Goal: Task Accomplishment & Management: Complete application form

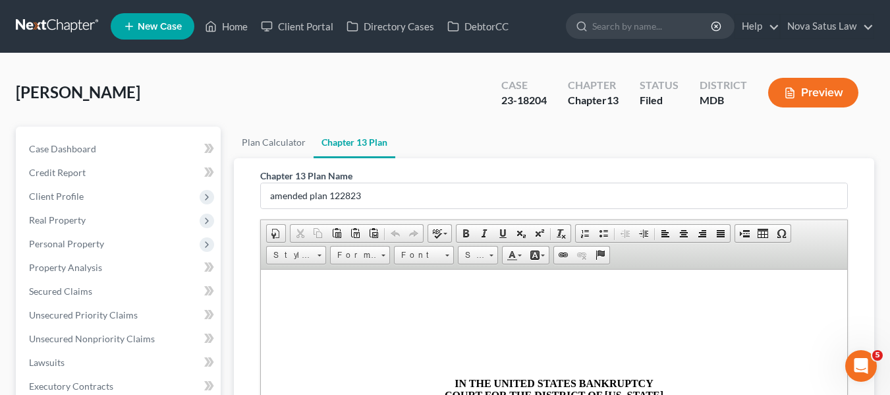
scroll to position [1041, 0]
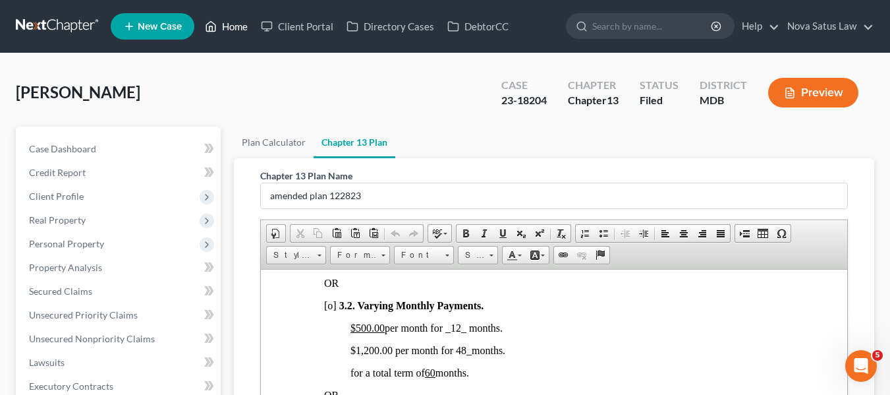
click at [224, 22] on link "Home" at bounding box center [226, 27] width 56 height 24
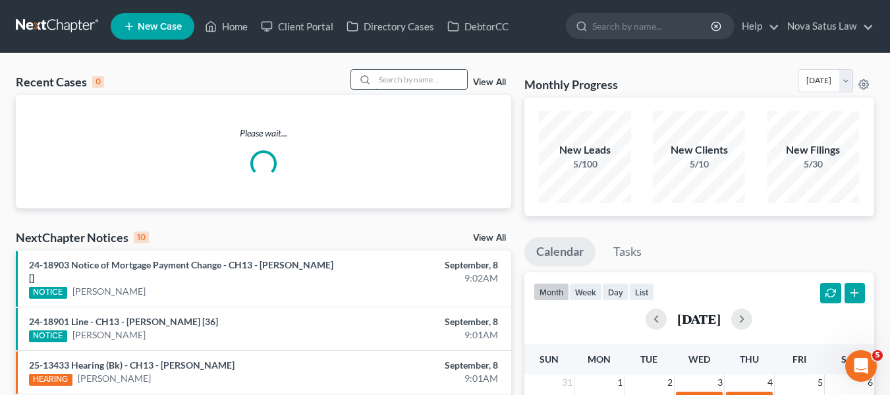
click at [379, 72] on input "search" at bounding box center [421, 79] width 92 height 19
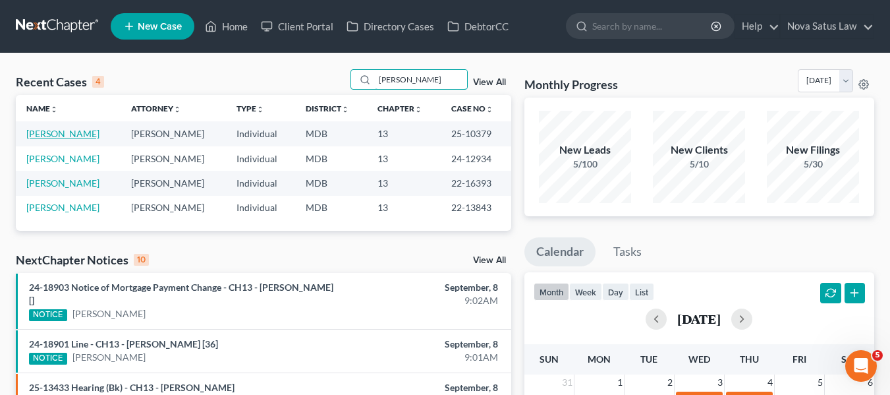
type input "[PERSON_NAME]"
click at [59, 134] on link "[PERSON_NAME]" at bounding box center [62, 133] width 73 height 11
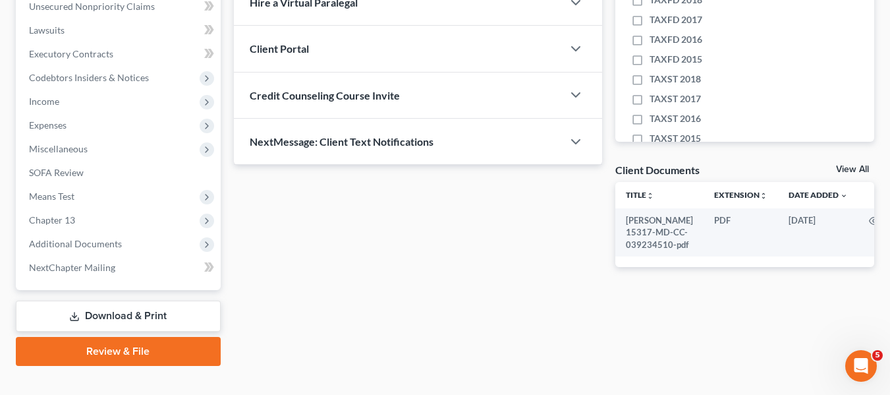
scroll to position [353, 0]
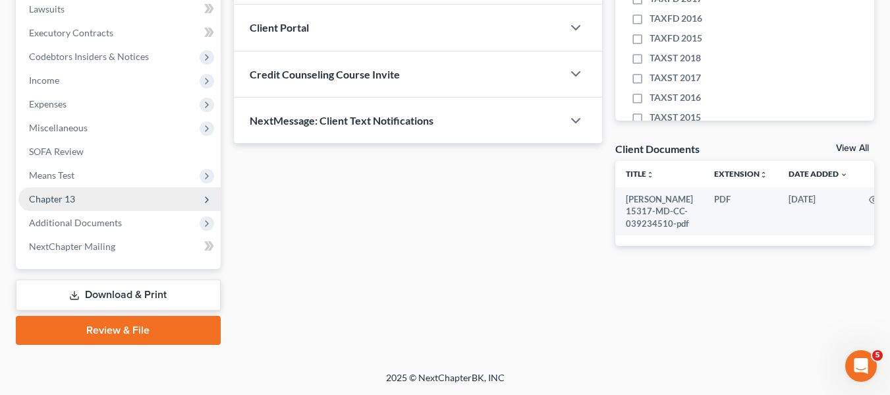
click at [60, 198] on span "Chapter 13" at bounding box center [52, 198] width 46 height 11
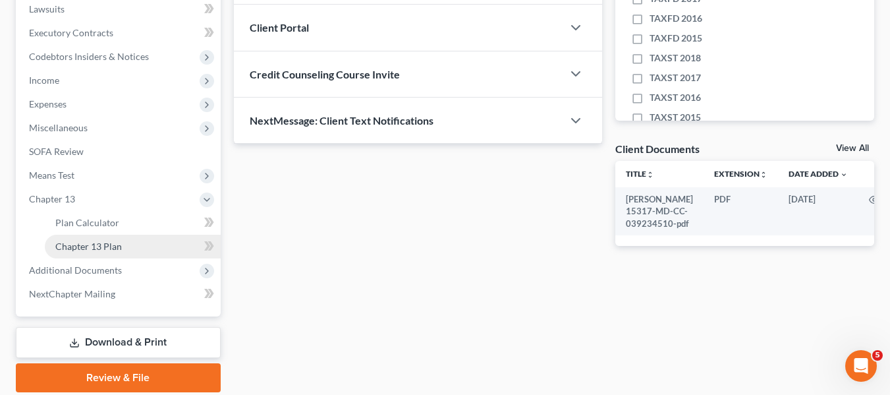
click at [89, 241] on span "Chapter 13 Plan" at bounding box center [88, 246] width 67 height 11
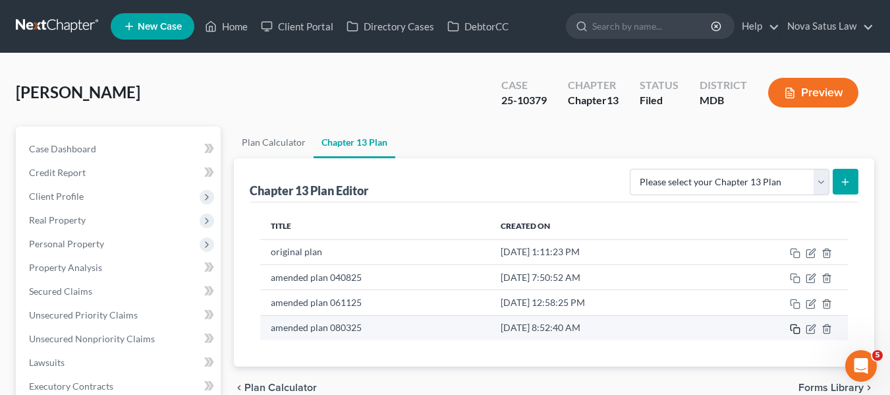
click at [798, 328] on icon "button" at bounding box center [795, 329] width 11 height 11
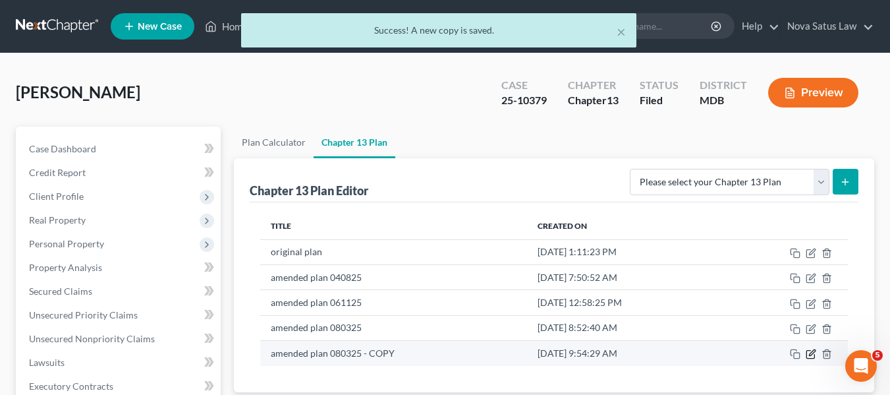
click at [810, 351] on icon "button" at bounding box center [811, 354] width 11 height 11
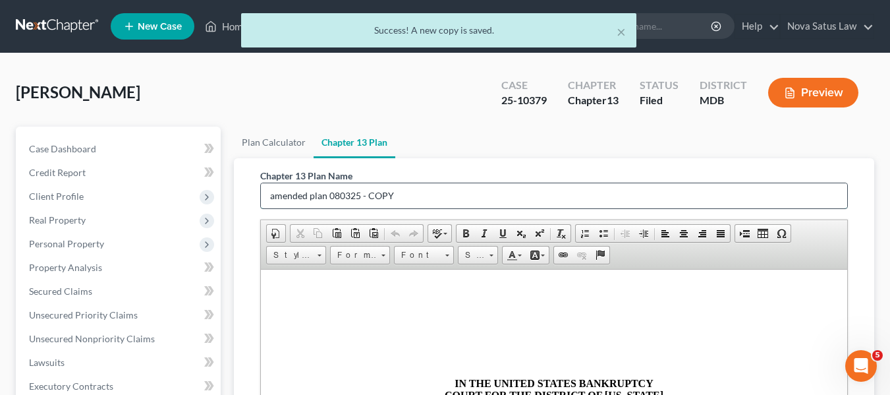
click at [438, 196] on input "amended plan 080325 - COPY" at bounding box center [554, 195] width 587 height 25
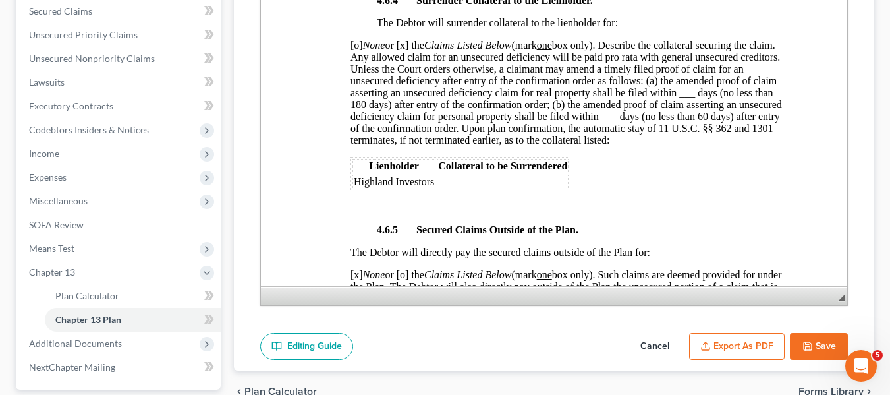
scroll to position [2712, 0]
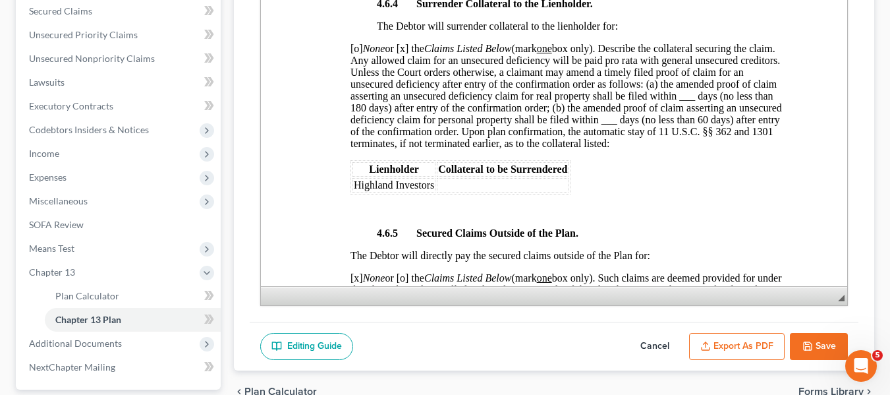
type input "amended plan 090825"
click at [707, 117] on span "[o] None or [x] the Claims Listed Below (mark one box only). Describe the colla…" at bounding box center [566, 96] width 432 height 106
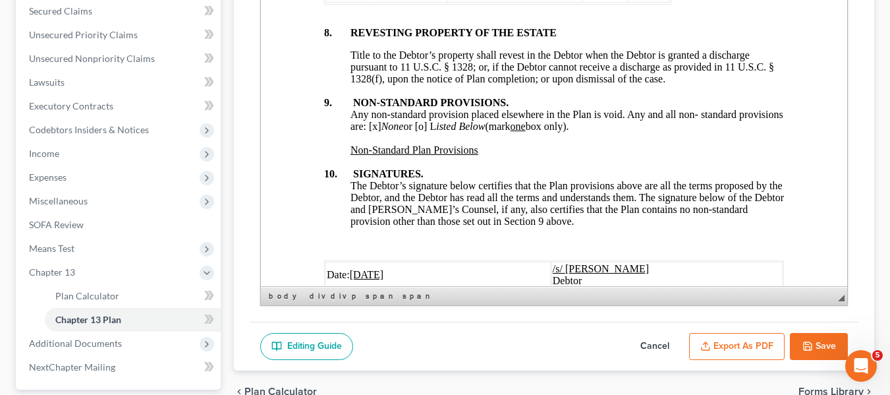
scroll to position [5137, 0]
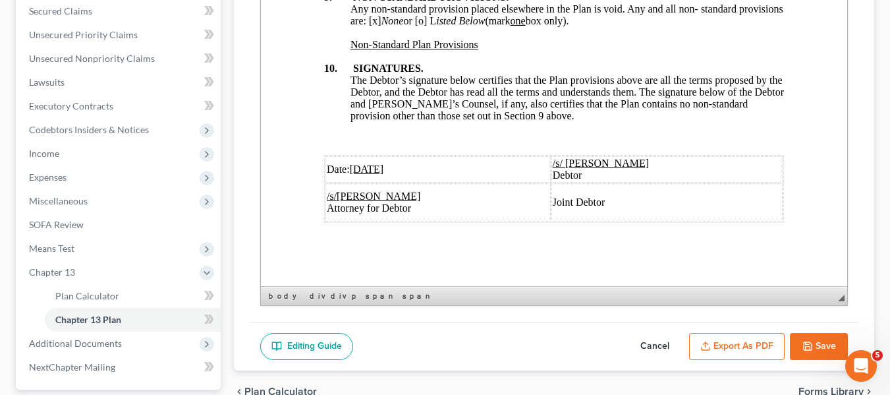
click at [358, 163] on u "[DATE]" at bounding box center [366, 168] width 34 height 11
click at [716, 346] on button "Export as PDF" at bounding box center [737, 347] width 96 height 28
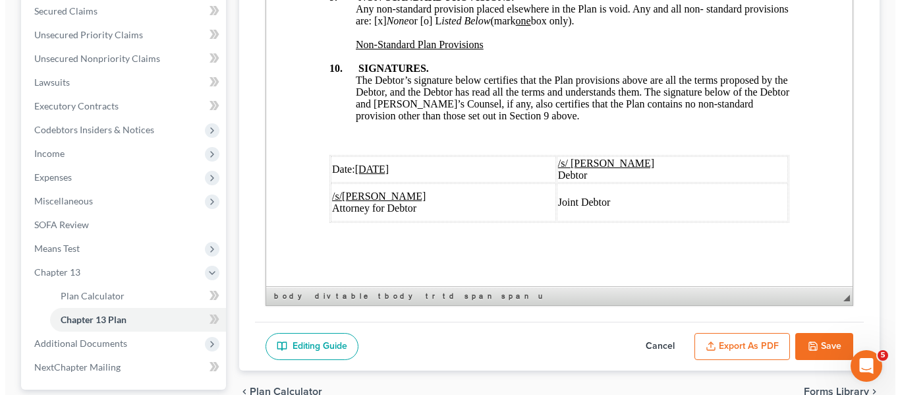
scroll to position [5090, 0]
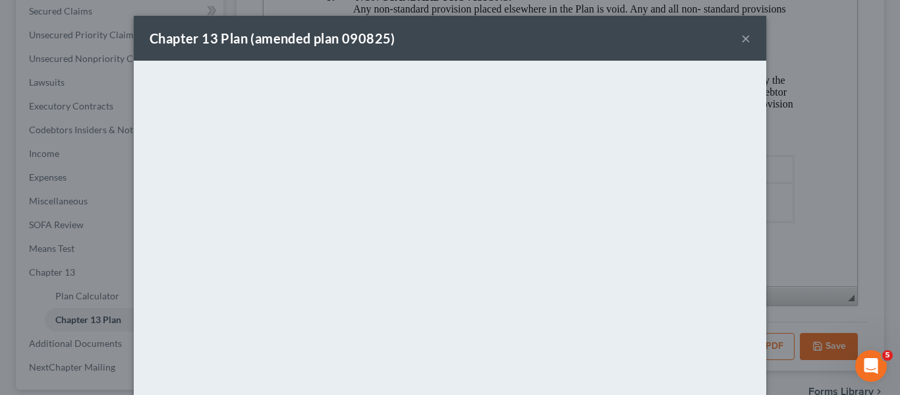
click at [431, 49] on div "Chapter 13 Plan (amended plan 090825) ×" at bounding box center [450, 38] width 633 height 45
click at [744, 38] on button "×" at bounding box center [746, 38] width 9 height 16
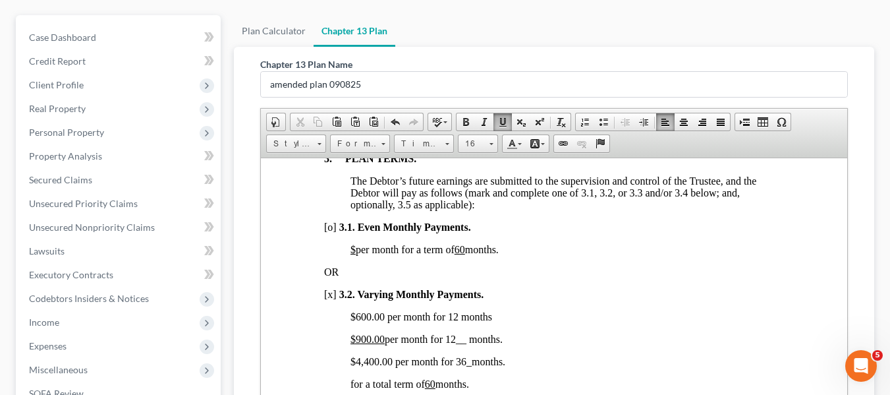
scroll to position [401, 0]
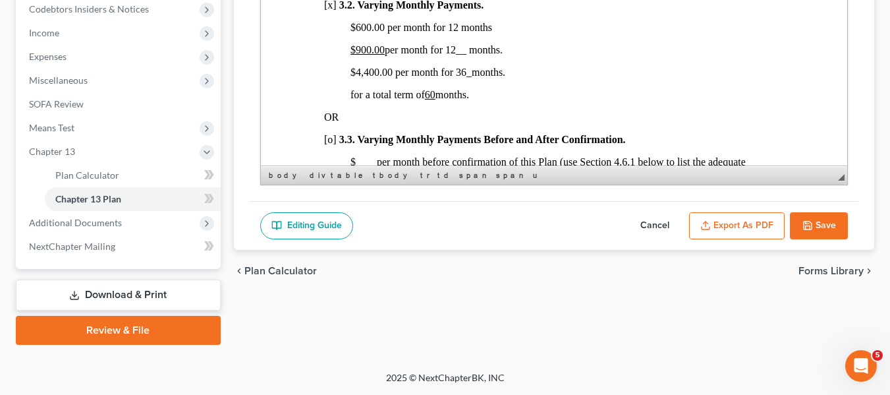
click at [819, 229] on button "Save" at bounding box center [819, 226] width 58 height 28
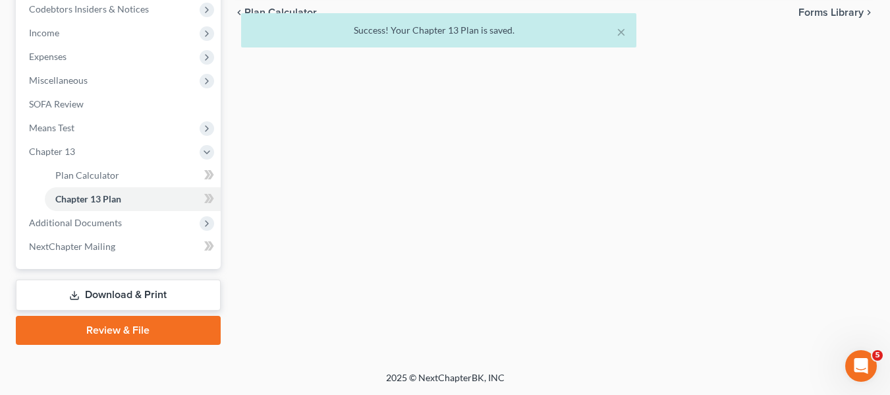
scroll to position [0, 0]
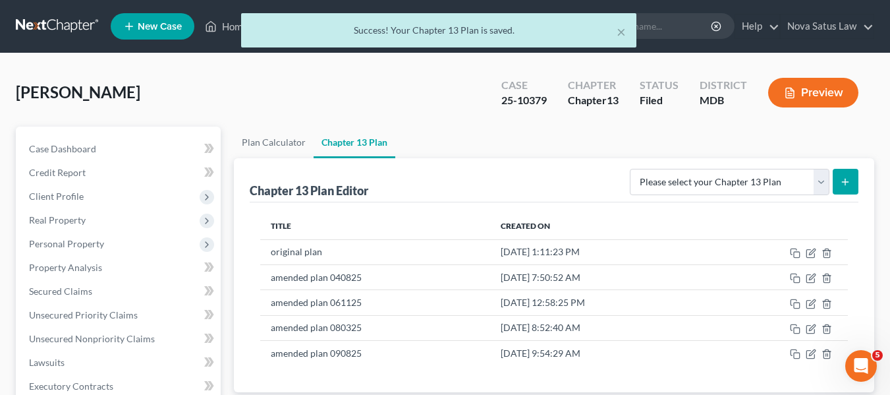
click at [229, 30] on div "× Success! Your Chapter 13 Plan is saved." at bounding box center [438, 33] width 890 height 41
click at [229, 27] on div "× Success! Your Chapter 13 Plan is saved." at bounding box center [438, 33] width 890 height 41
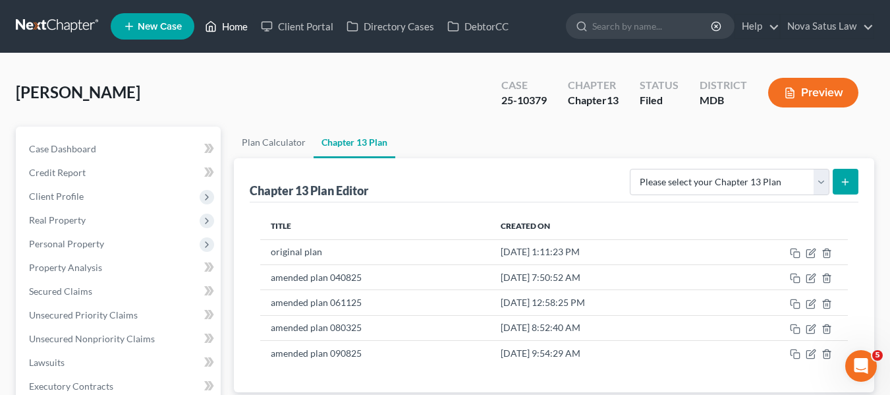
click at [229, 27] on link "Home" at bounding box center [226, 27] width 56 height 24
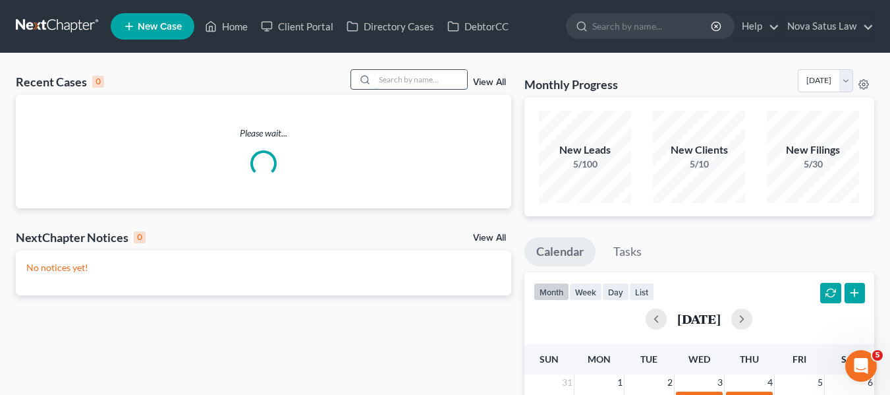
click at [383, 83] on input "search" at bounding box center [421, 79] width 92 height 19
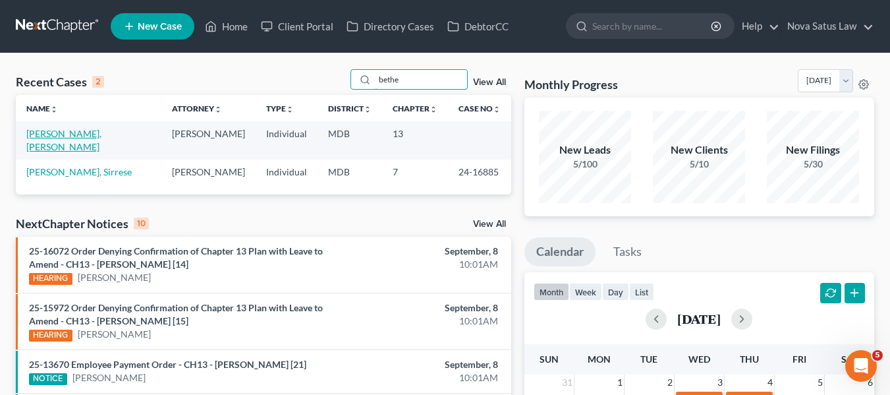
type input "bethe"
click at [46, 135] on link "[PERSON_NAME], [PERSON_NAME]" at bounding box center [63, 140] width 75 height 24
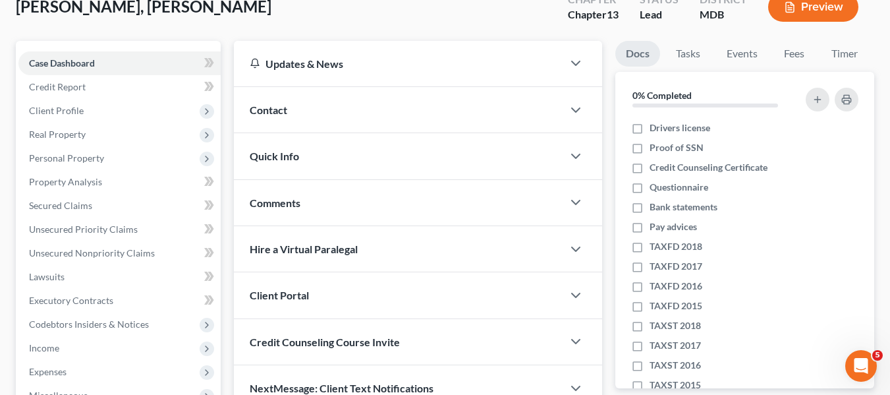
scroll to position [86, 0]
click at [36, 114] on span "Client Profile" at bounding box center [56, 109] width 55 height 11
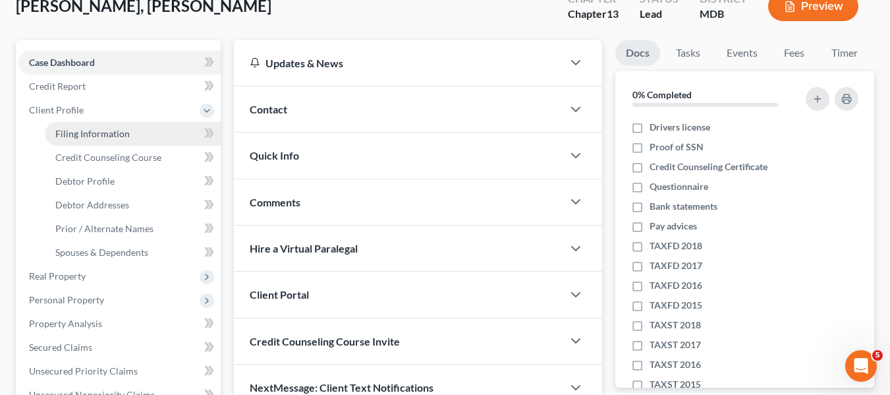
click at [56, 132] on span "Filing Information" at bounding box center [92, 133] width 74 height 11
select select "1"
select select "0"
select select "3"
select select "38"
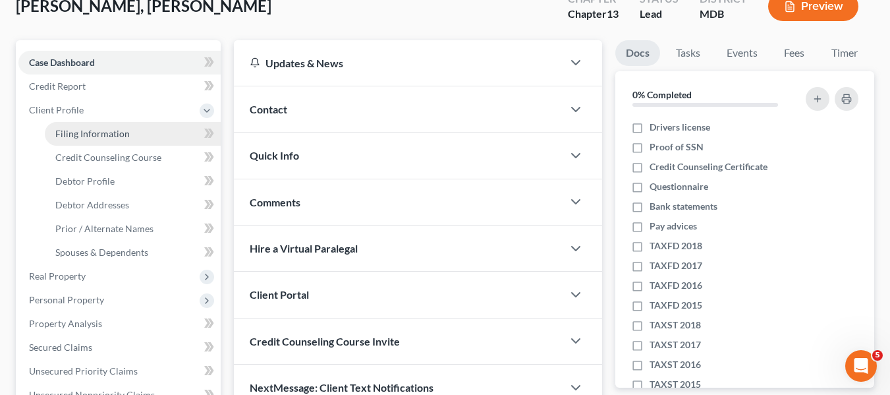
select select "0"
select select "21"
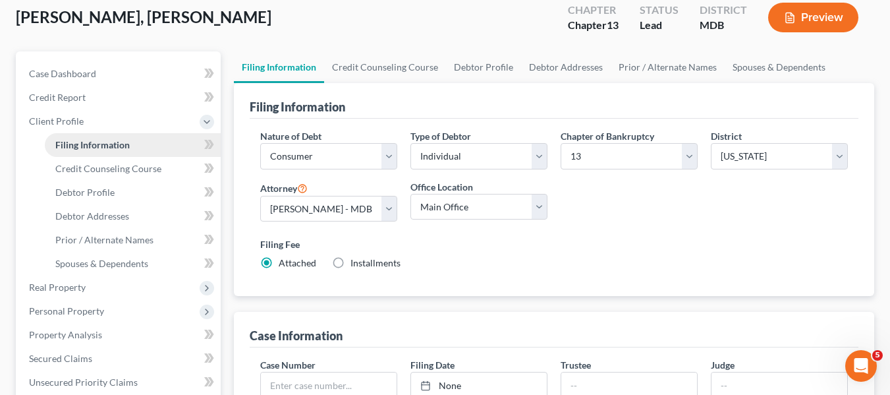
scroll to position [76, 0]
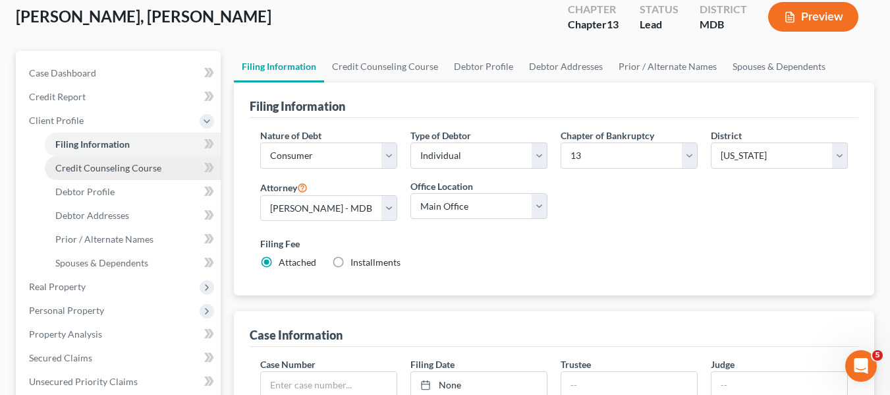
click at [80, 170] on span "Credit Counseling Course" at bounding box center [108, 167] width 106 height 11
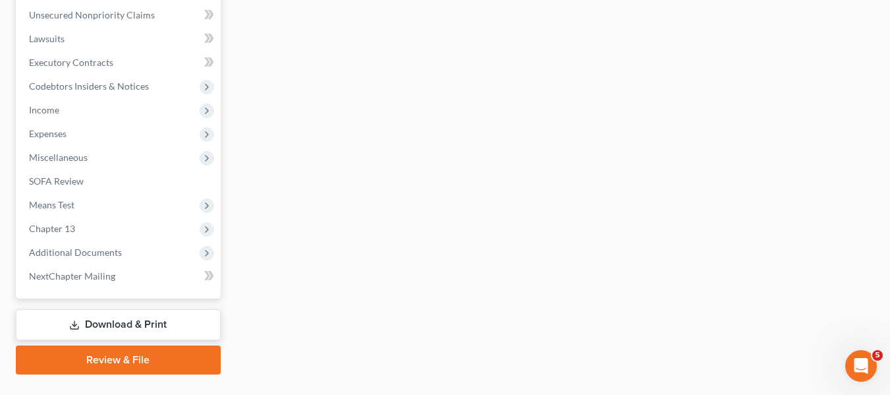
scroll to position [496, 0]
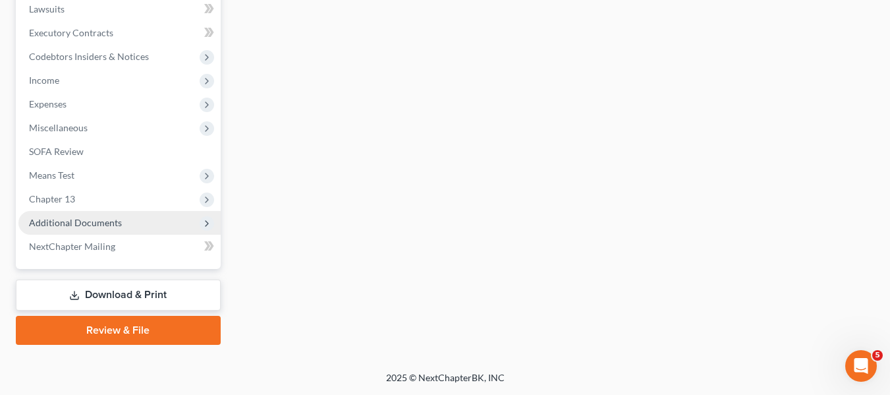
click at [80, 225] on span "Additional Documents" at bounding box center [75, 222] width 93 height 11
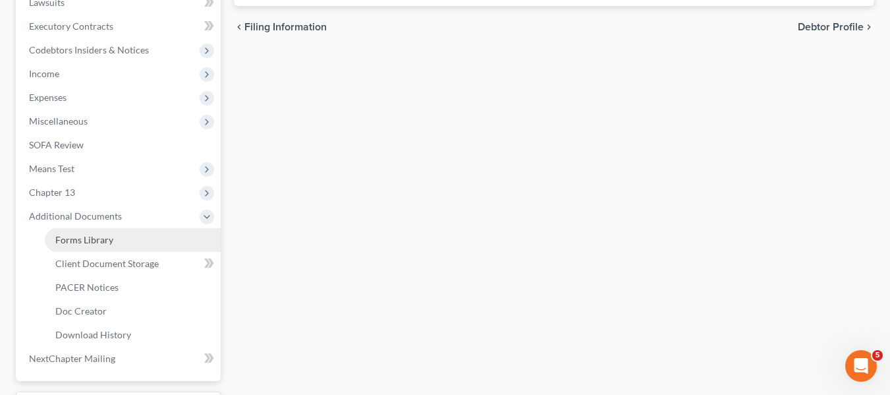
scroll to position [353, 0]
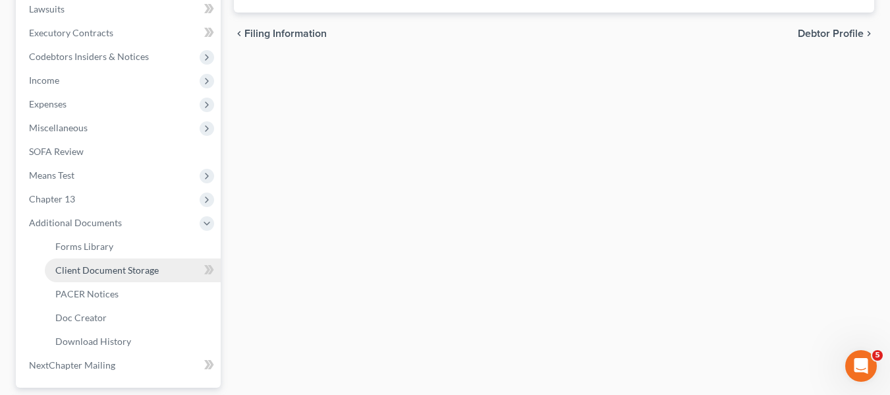
click at [103, 271] on span "Client Document Storage" at bounding box center [106, 269] width 103 height 11
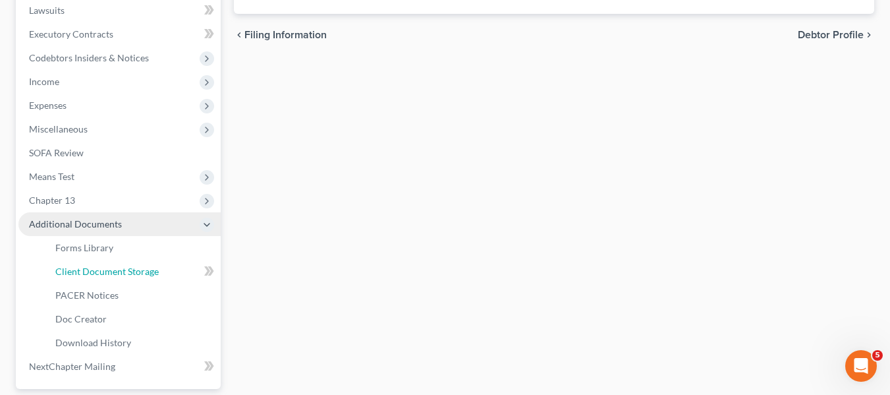
select select "14"
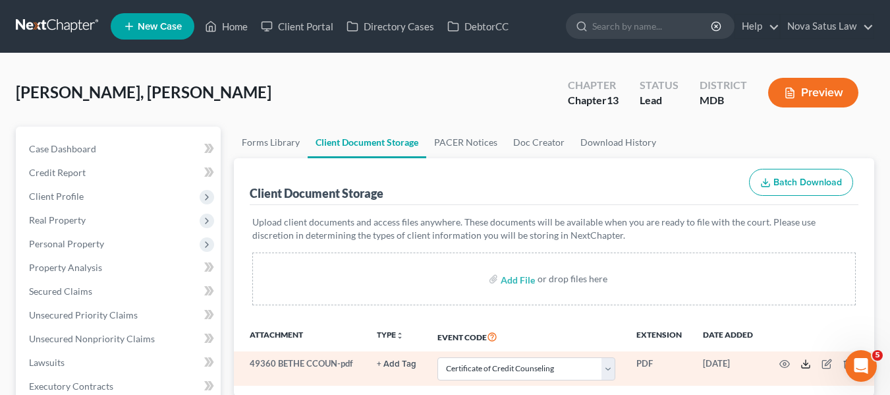
click at [801, 364] on icon at bounding box center [806, 364] width 11 height 11
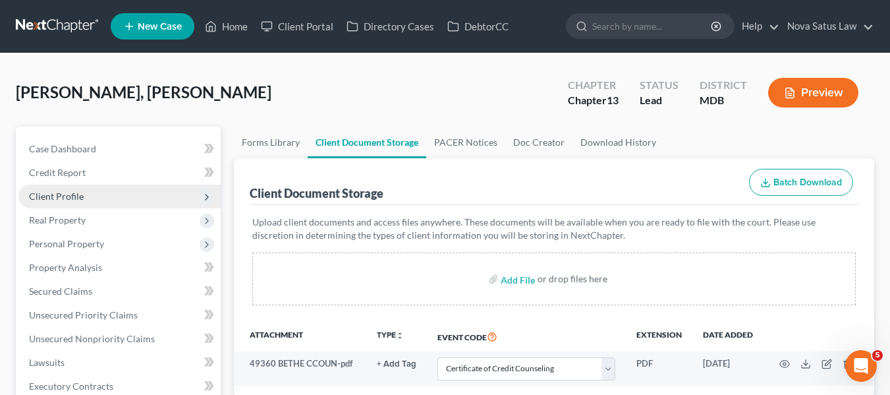
click at [88, 187] on span "Client Profile" at bounding box center [119, 197] width 202 height 24
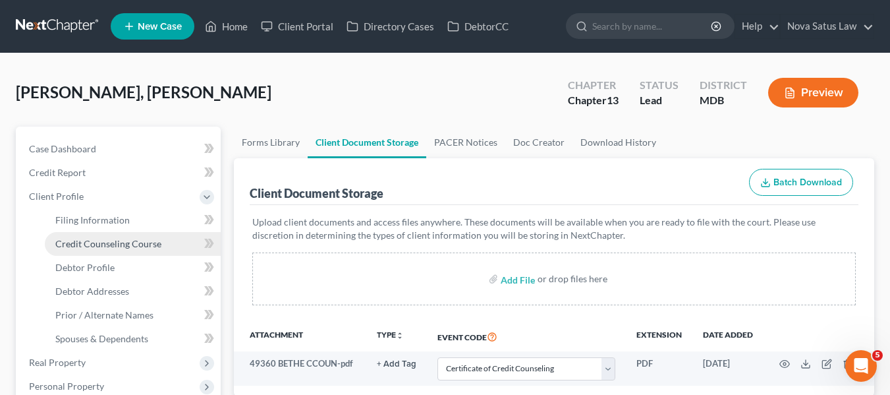
click at [94, 248] on span "Credit Counseling Course" at bounding box center [108, 243] width 106 height 11
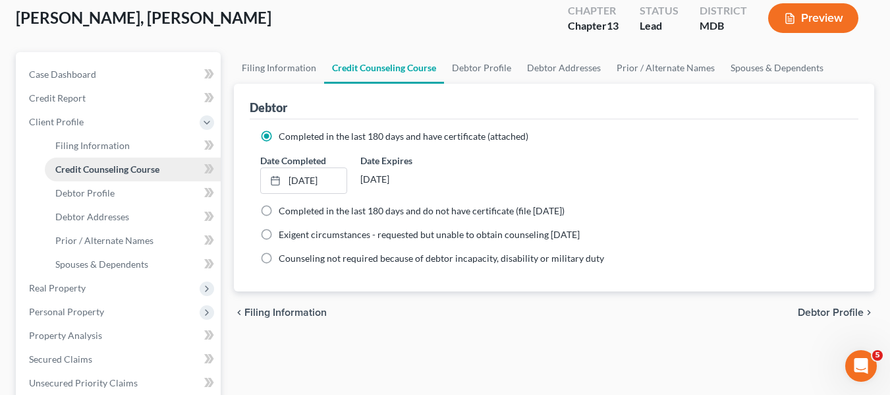
scroll to position [78, 0]
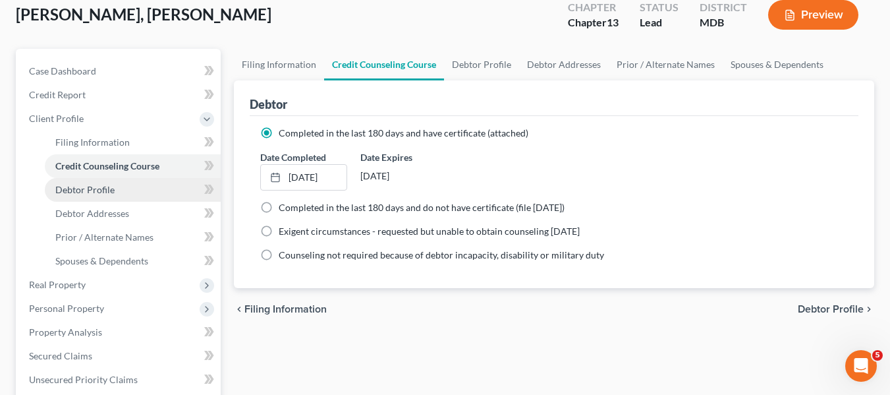
click at [85, 190] on span "Debtor Profile" at bounding box center [84, 189] width 59 height 11
select select "2"
select select "0"
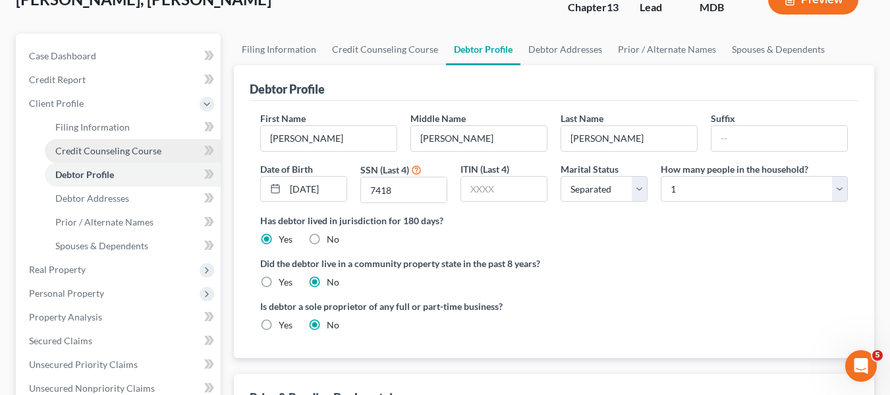
scroll to position [117, 0]
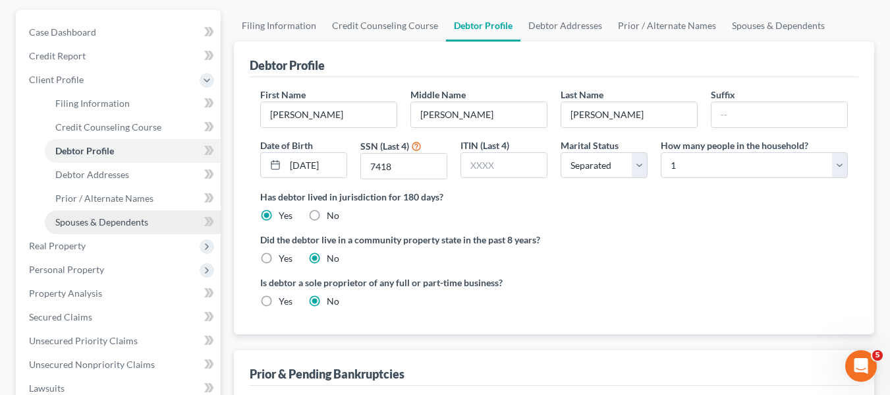
click at [152, 226] on link "Spouses & Dependents" at bounding box center [133, 222] width 176 height 24
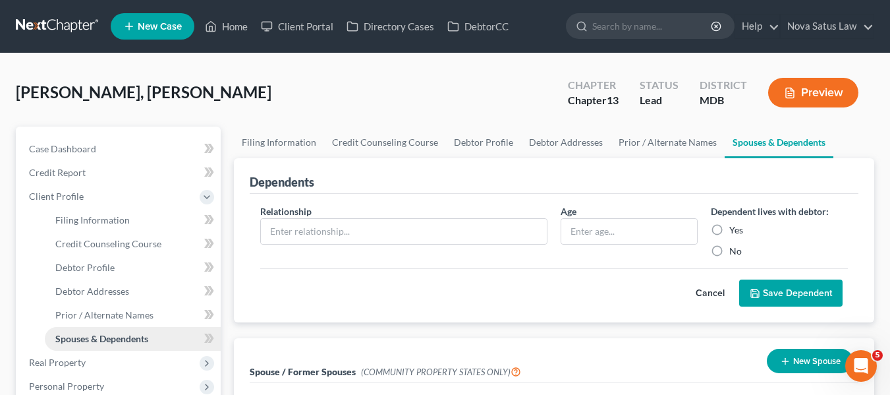
scroll to position [121, 0]
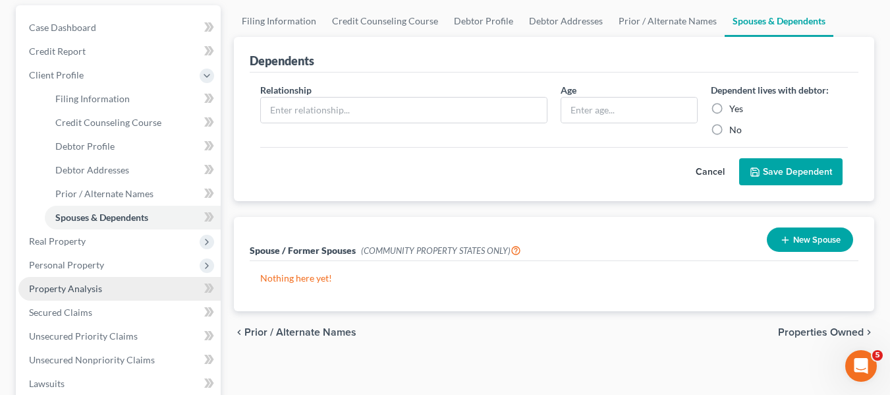
click at [97, 283] on span "Property Analysis" at bounding box center [65, 288] width 73 height 11
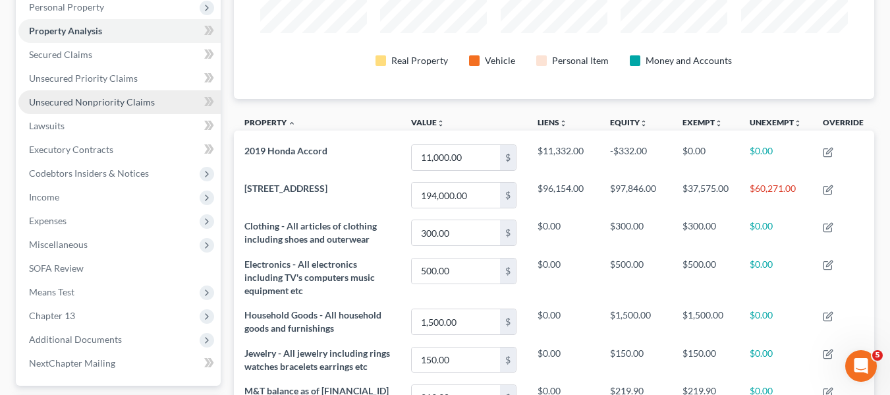
scroll to position [236, 0]
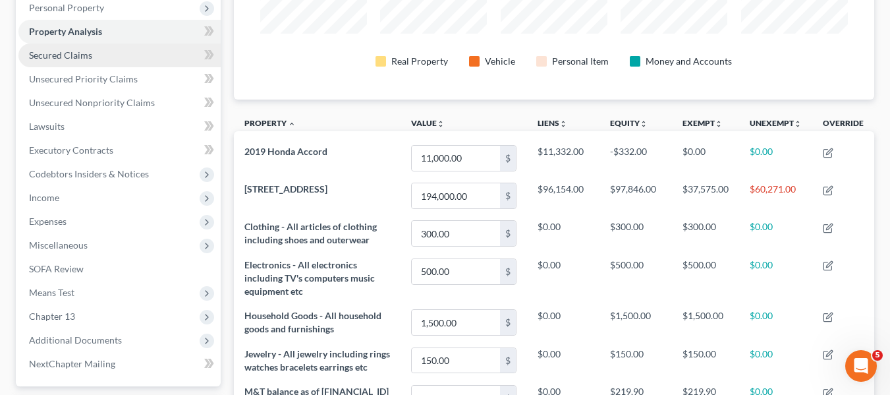
click at [55, 53] on span "Secured Claims" at bounding box center [60, 54] width 63 height 11
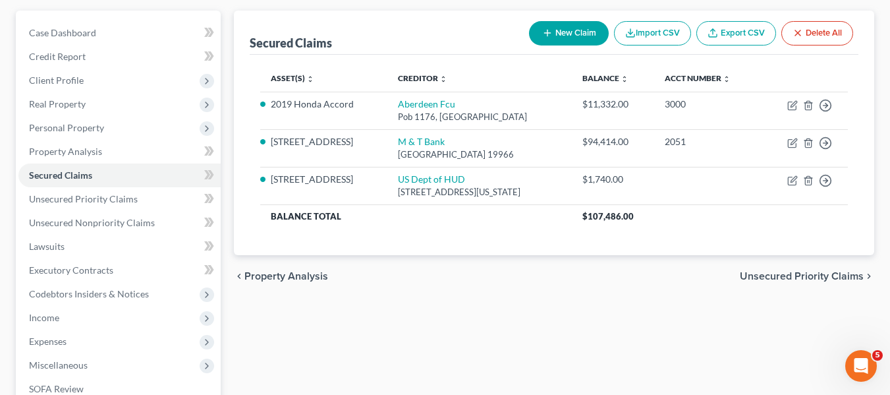
scroll to position [117, 0]
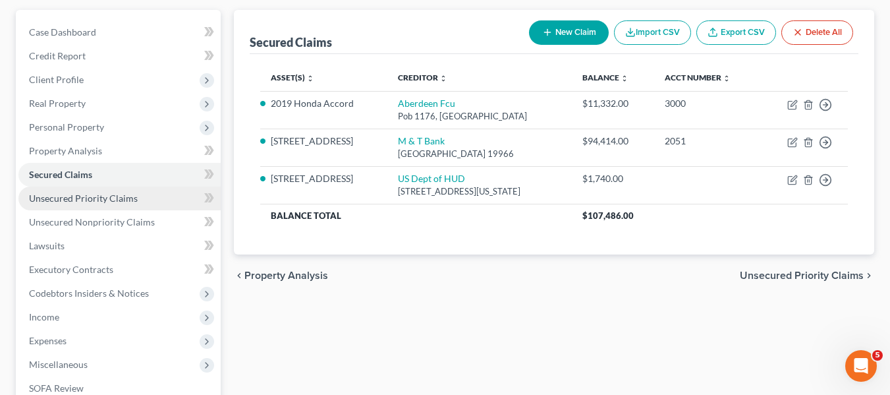
click at [127, 196] on span "Unsecured Priority Claims" at bounding box center [83, 197] width 109 height 11
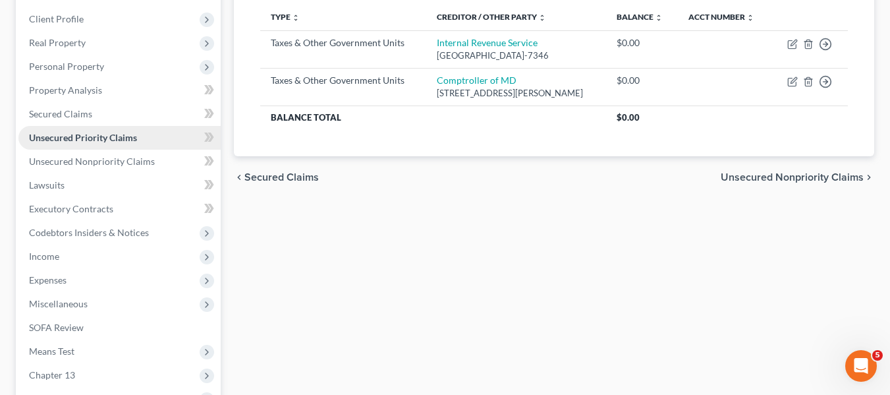
scroll to position [178, 0]
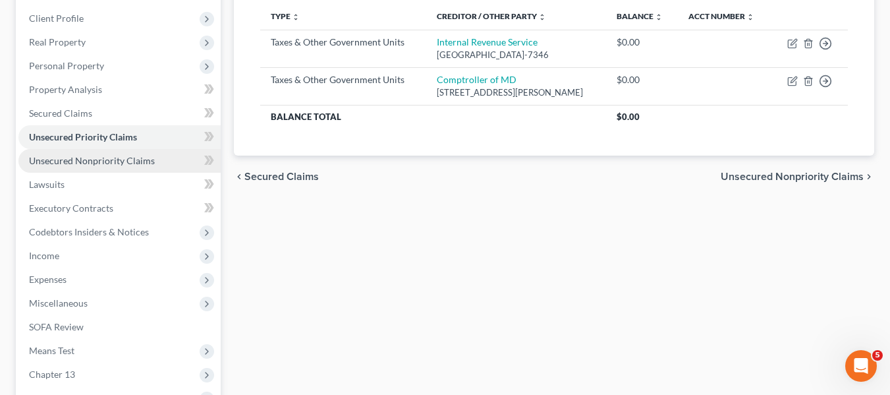
click at [98, 166] on link "Unsecured Nonpriority Claims" at bounding box center [119, 161] width 202 height 24
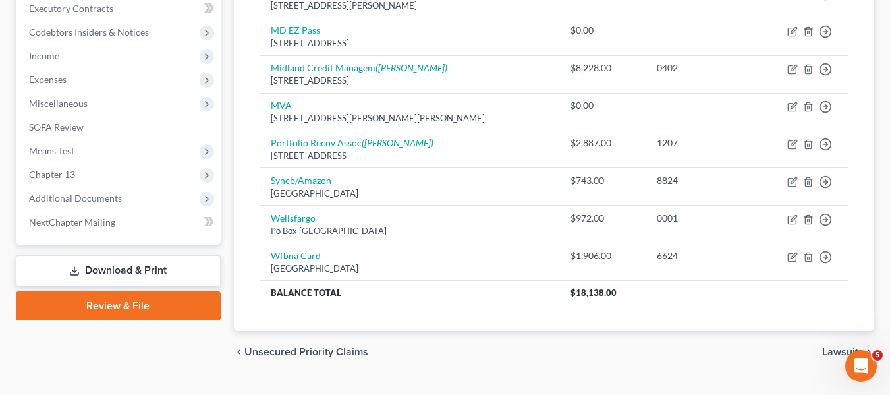
scroll to position [406, 0]
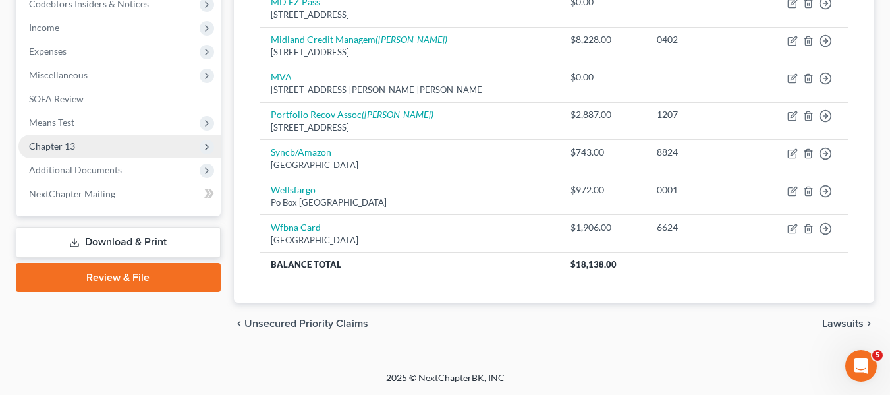
click at [105, 147] on span "Chapter 13" at bounding box center [119, 146] width 202 height 24
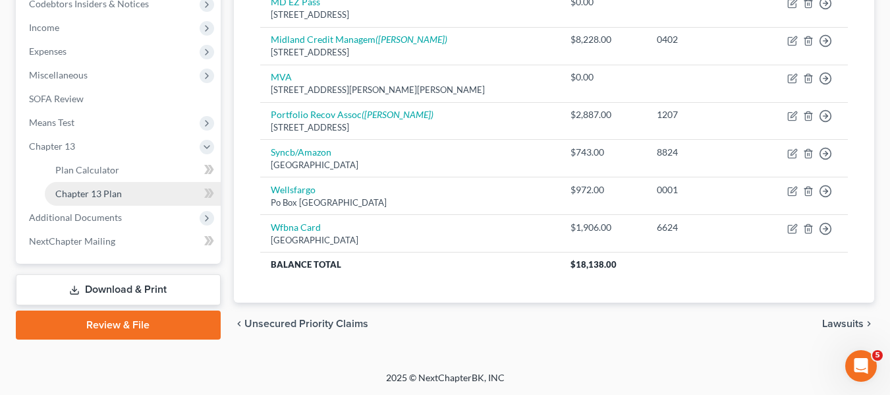
click at [113, 190] on span "Chapter 13 Plan" at bounding box center [88, 193] width 67 height 11
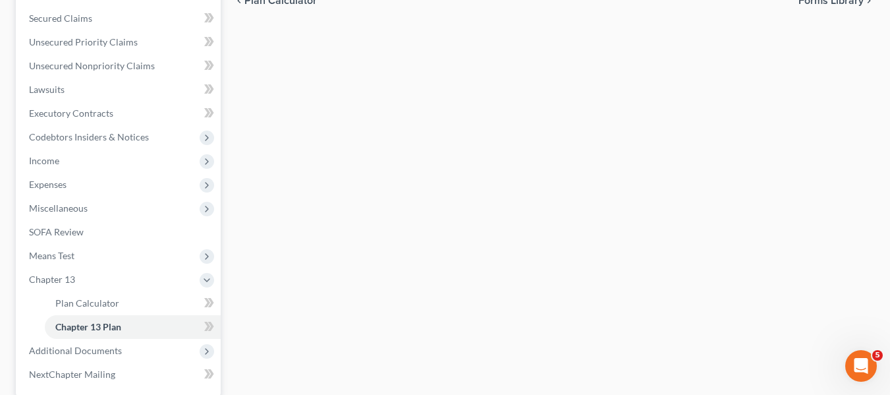
scroll to position [274, 0]
click at [41, 187] on span "Expenses" at bounding box center [48, 183] width 38 height 11
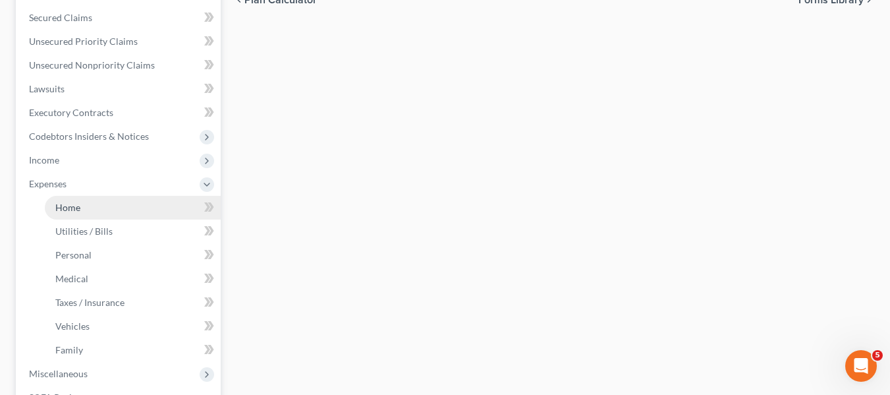
click at [57, 206] on span "Home" at bounding box center [67, 207] width 25 height 11
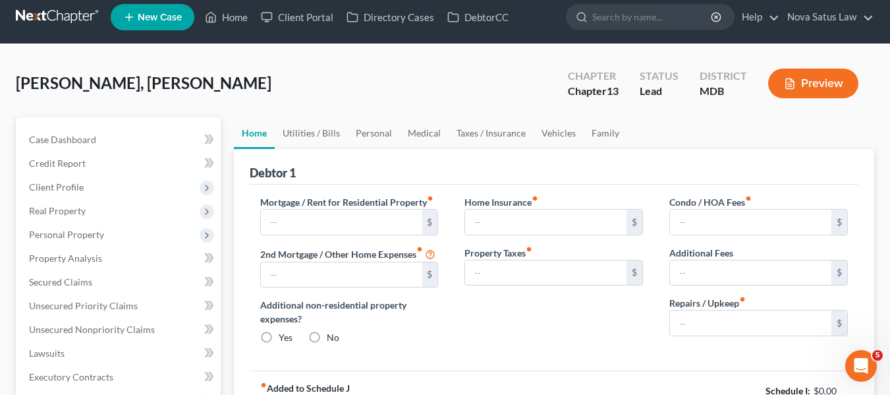
type input "960.00"
type input "0.00"
radio input "true"
type input "0.00"
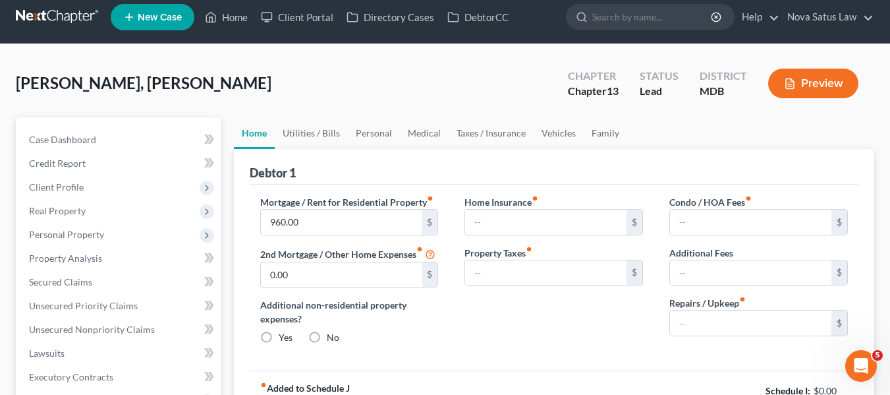
type input "150.00"
type input "0.00"
type input "100.00"
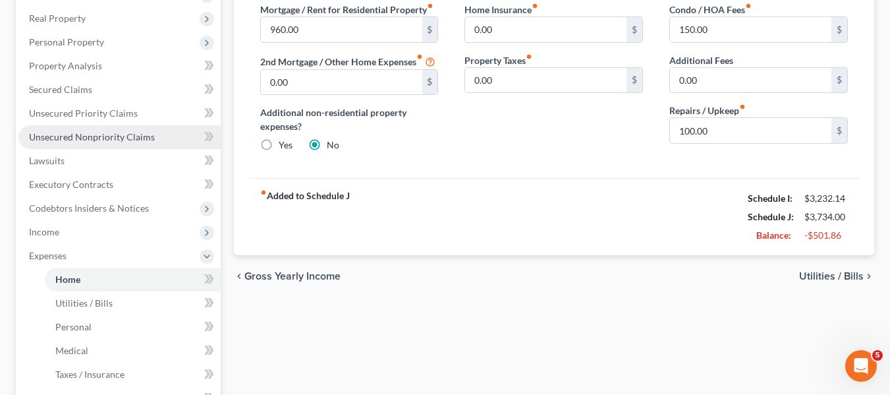
click at [60, 143] on link "Unsecured Nonpriority Claims" at bounding box center [119, 137] width 202 height 24
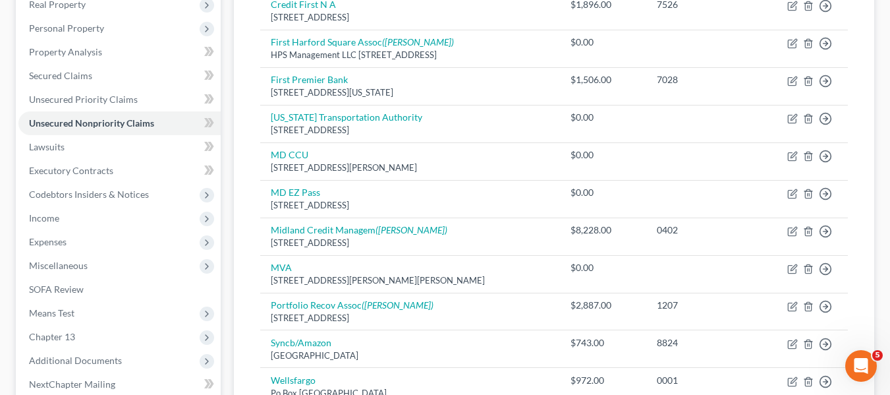
scroll to position [216, 0]
click at [113, 156] on link "Lawsuits" at bounding box center [119, 146] width 202 height 24
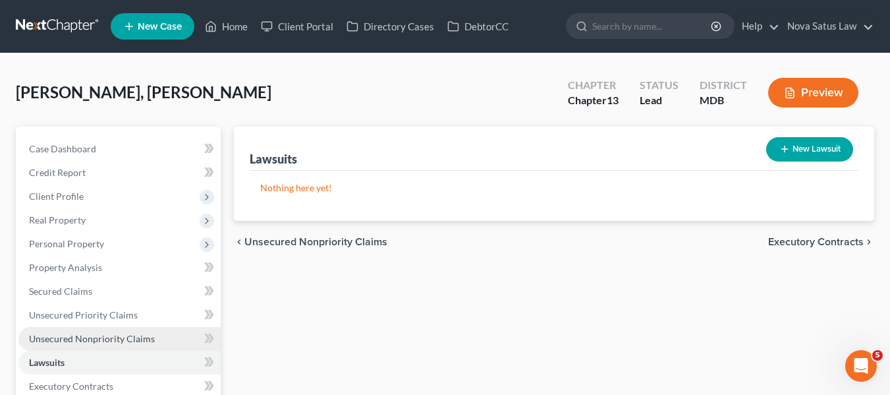
click at [87, 335] on span "Unsecured Nonpriority Claims" at bounding box center [92, 338] width 126 height 11
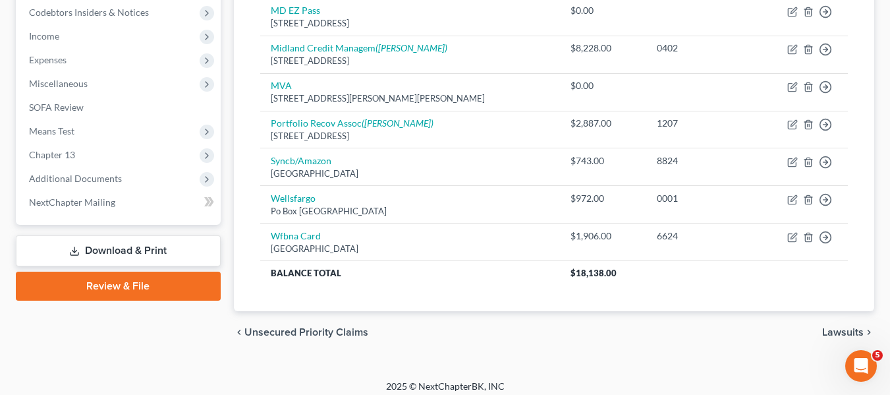
scroll to position [406, 0]
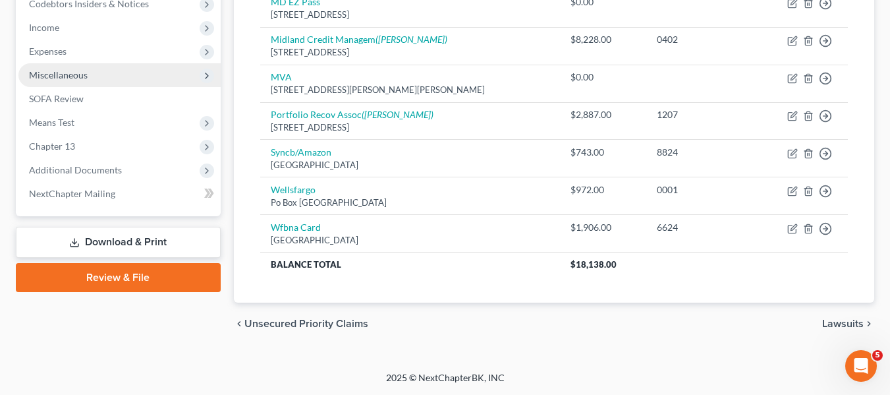
click at [42, 74] on span "Miscellaneous" at bounding box center [58, 74] width 59 height 11
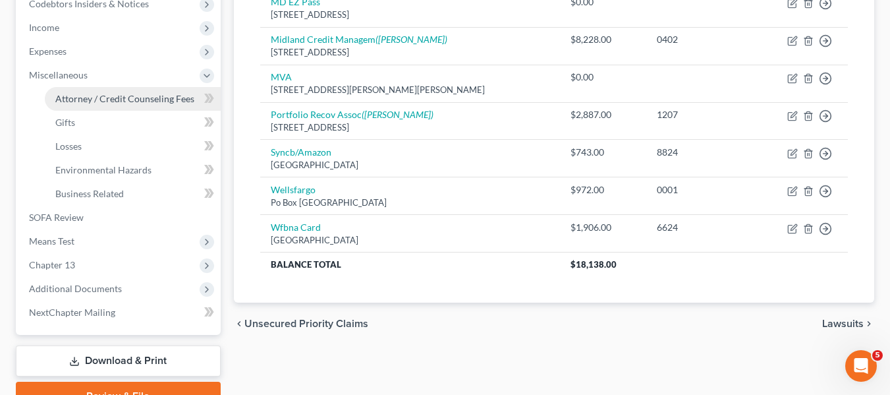
click at [57, 98] on span "Attorney / Credit Counseling Fees" at bounding box center [124, 98] width 139 height 11
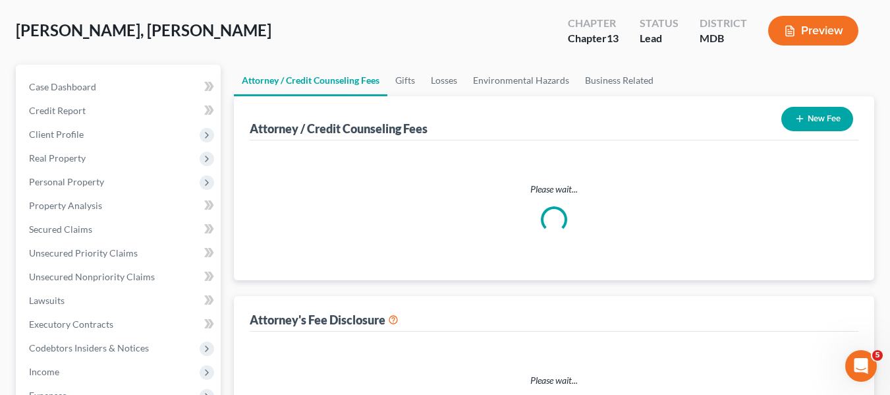
scroll to position [6, 0]
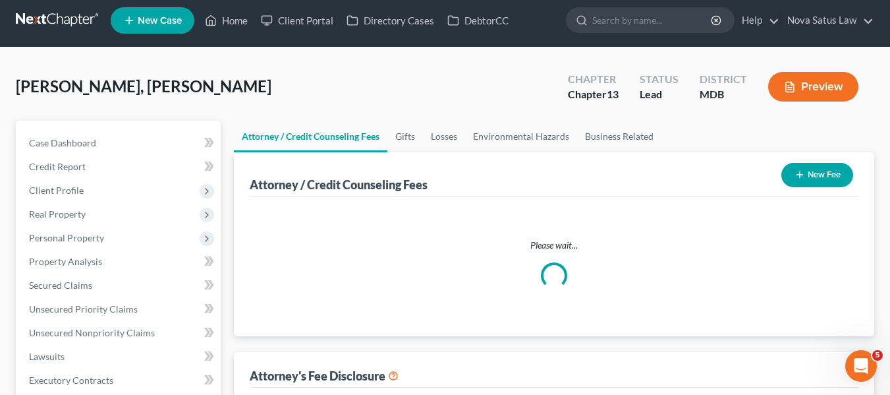
select select "2"
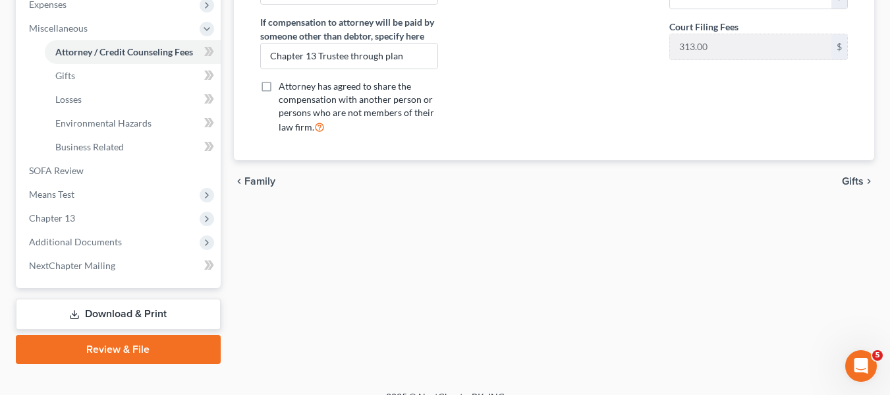
scroll to position [472, 0]
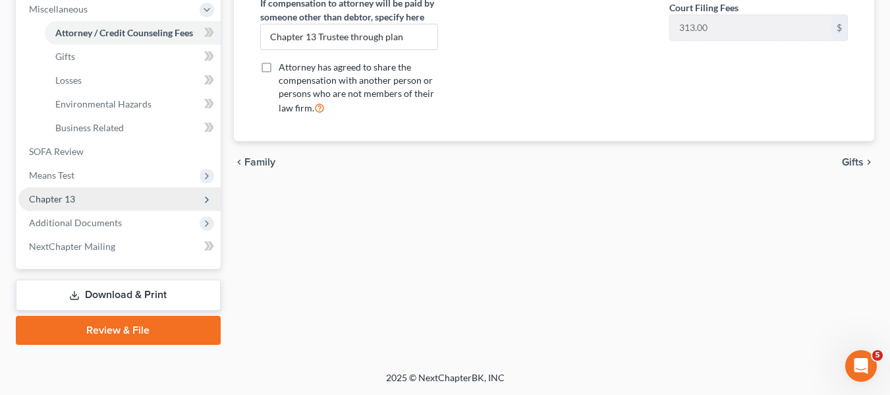
click at [80, 201] on span "Chapter 13" at bounding box center [119, 199] width 202 height 24
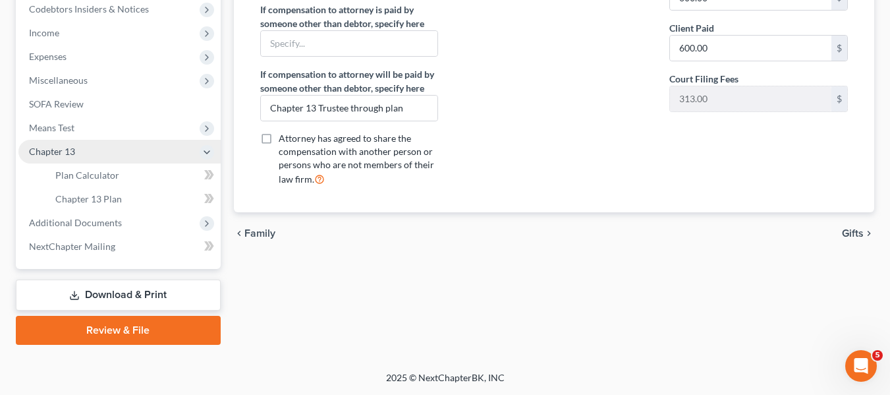
scroll to position [401, 0]
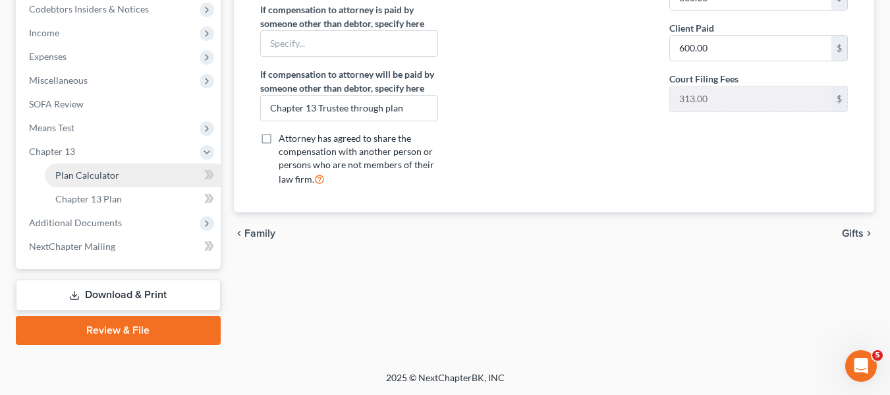
click at [80, 182] on link "Plan Calculator" at bounding box center [133, 175] width 176 height 24
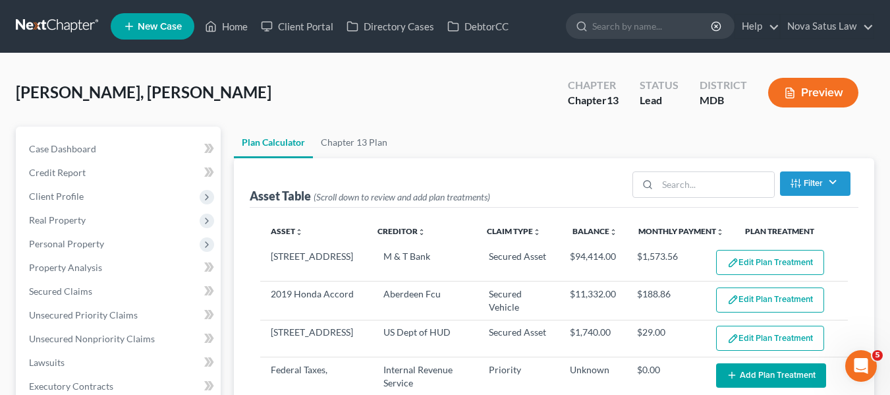
select select "59"
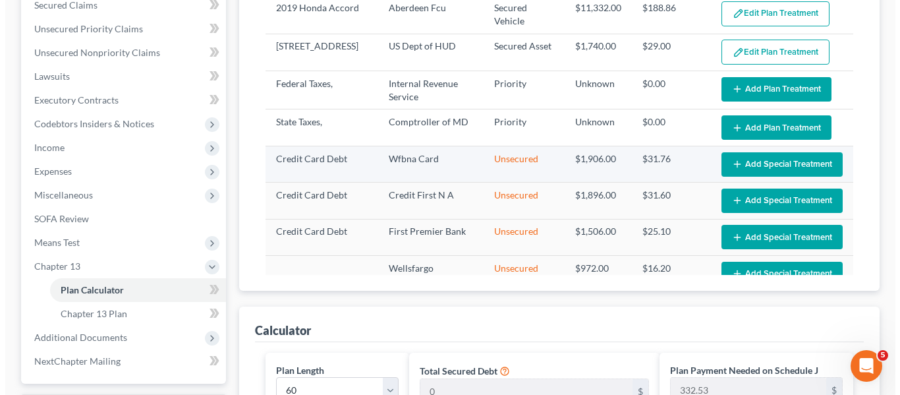
scroll to position [285, 0]
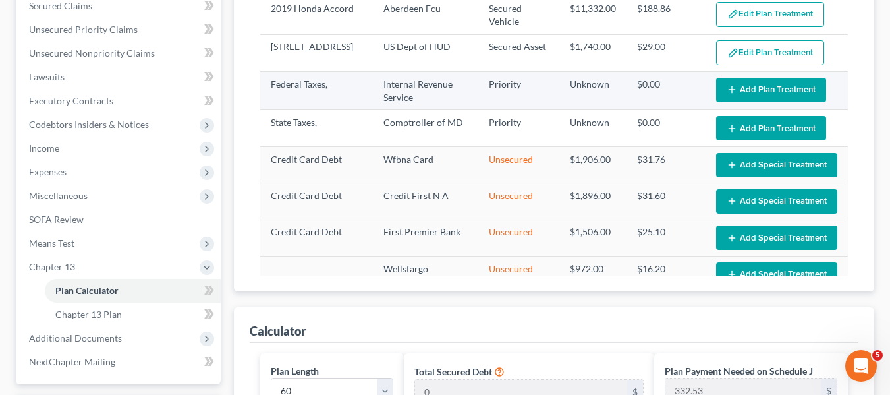
click at [729, 90] on line "button" at bounding box center [732, 90] width 6 height 0
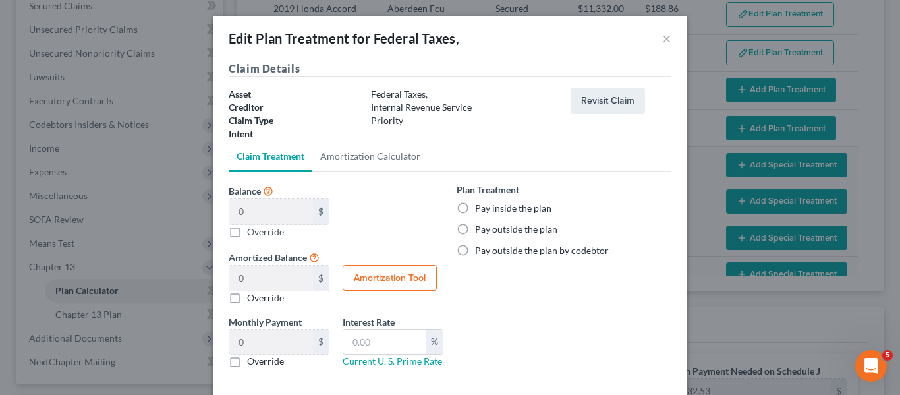
click at [475, 206] on label "Pay inside the plan" at bounding box center [513, 208] width 76 height 13
click at [481, 206] on input "Pay inside the plan" at bounding box center [485, 206] width 9 height 9
radio input "true"
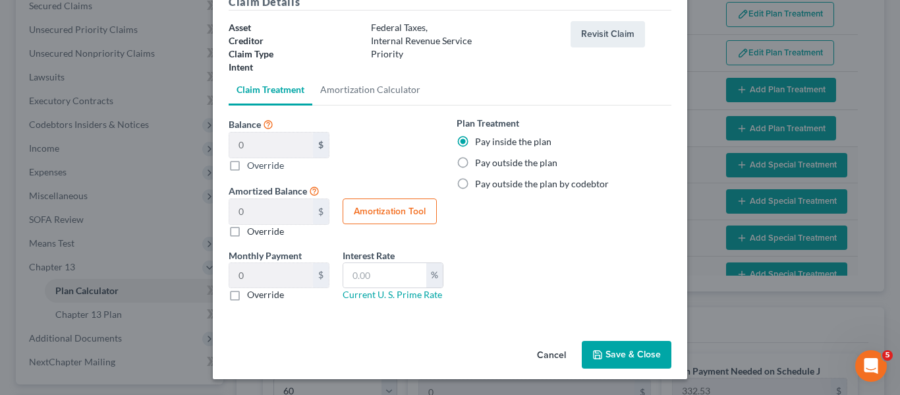
click at [602, 353] on button "Save & Close" at bounding box center [627, 355] width 90 height 28
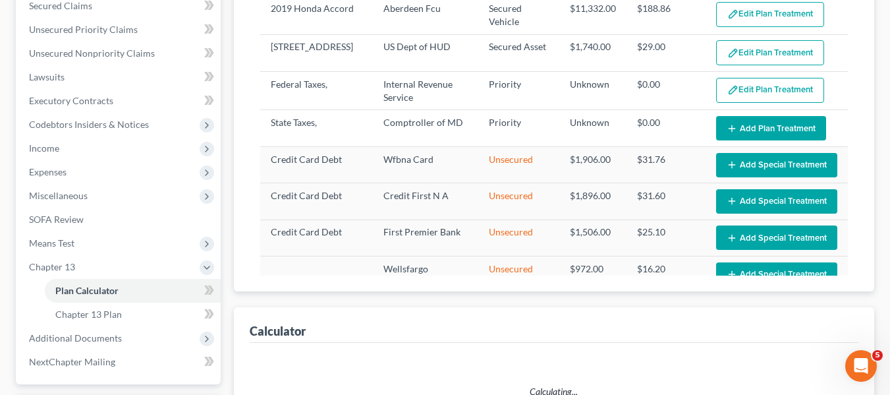
select select "59"
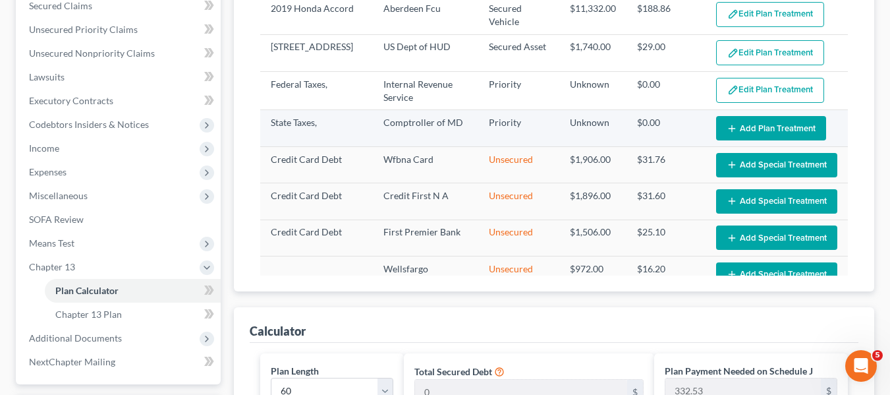
click at [753, 133] on button "Add Plan Treatment" at bounding box center [771, 128] width 110 height 24
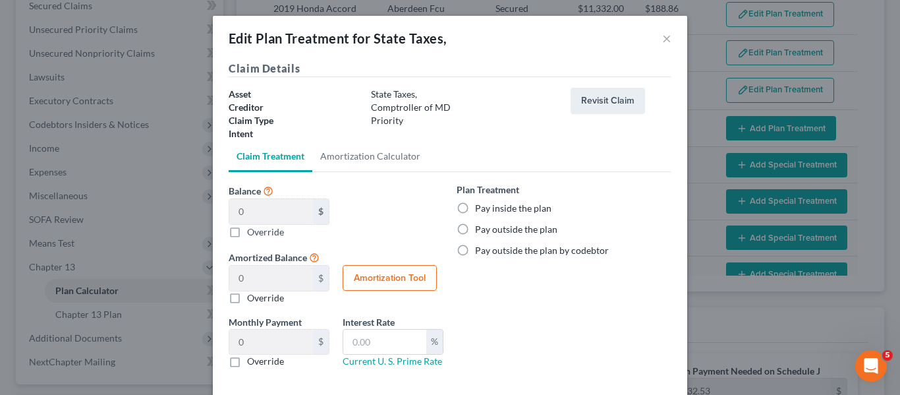
click at [475, 212] on label "Pay inside the plan" at bounding box center [513, 208] width 76 height 13
click at [481, 210] on input "Pay inside the plan" at bounding box center [485, 206] width 9 height 9
radio input "true"
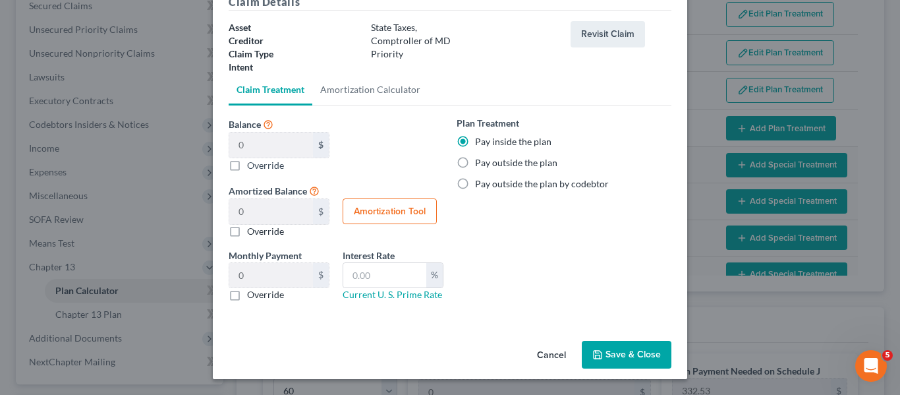
click at [605, 355] on button "Save & Close" at bounding box center [627, 355] width 90 height 28
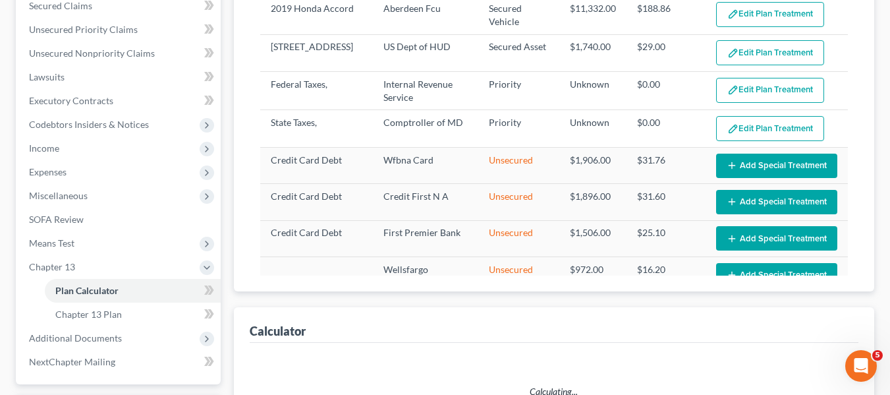
select select "59"
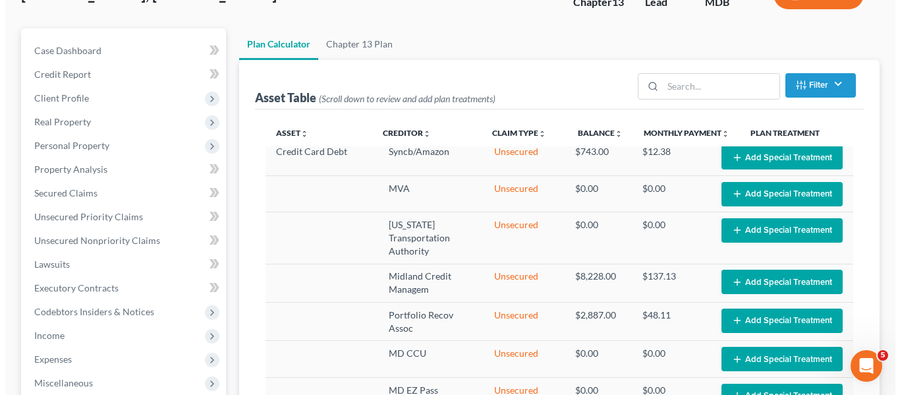
scroll to position [0, 0]
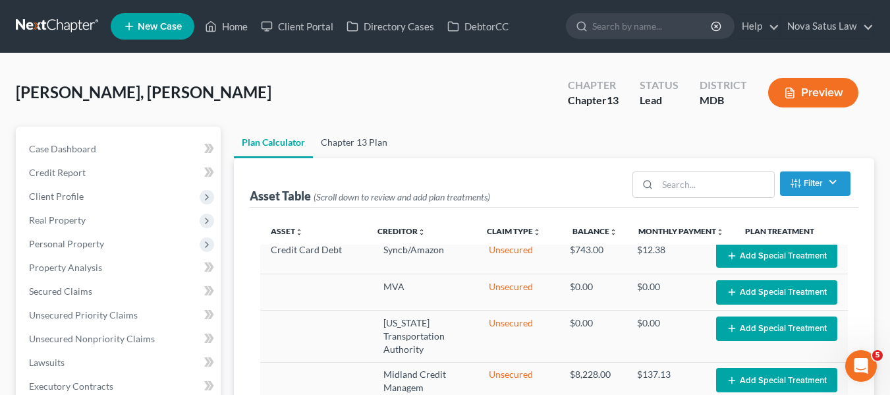
click at [369, 144] on link "Chapter 13 Plan" at bounding box center [354, 143] width 82 height 32
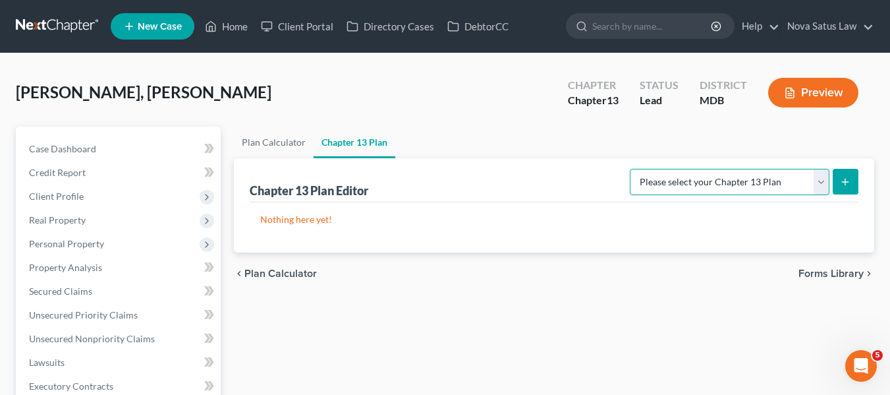
click at [734, 181] on select "Please select your Chapter 13 Plan District of [US_STATE][GEOGRAPHIC_DATA] of […" at bounding box center [730, 182] width 200 height 26
select select "1"
click at [635, 169] on select "Please select your Chapter 13 Plan District of [US_STATE][GEOGRAPHIC_DATA] of […" at bounding box center [730, 182] width 200 height 26
click at [841, 183] on icon "submit" at bounding box center [845, 182] width 11 height 11
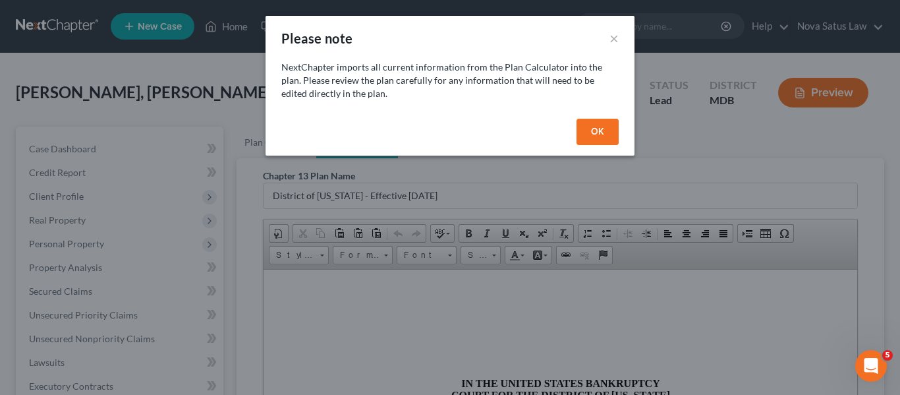
click at [588, 129] on button "OK" at bounding box center [598, 132] width 42 height 26
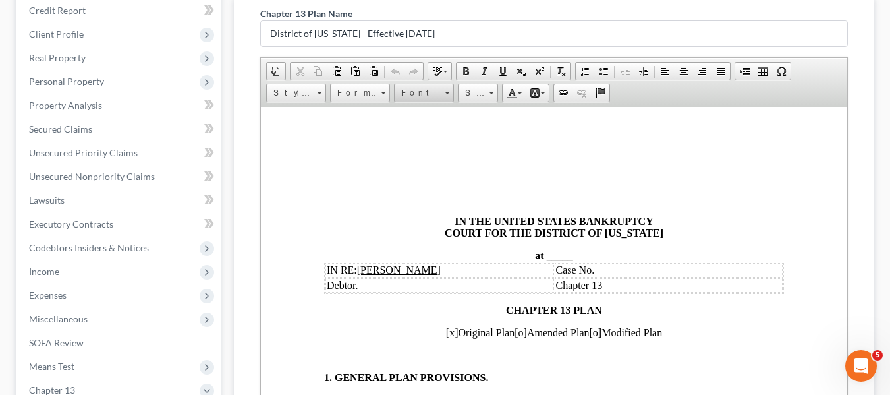
scroll to position [163, 0]
click at [546, 255] on span "_____" at bounding box center [559, 253] width 26 height 11
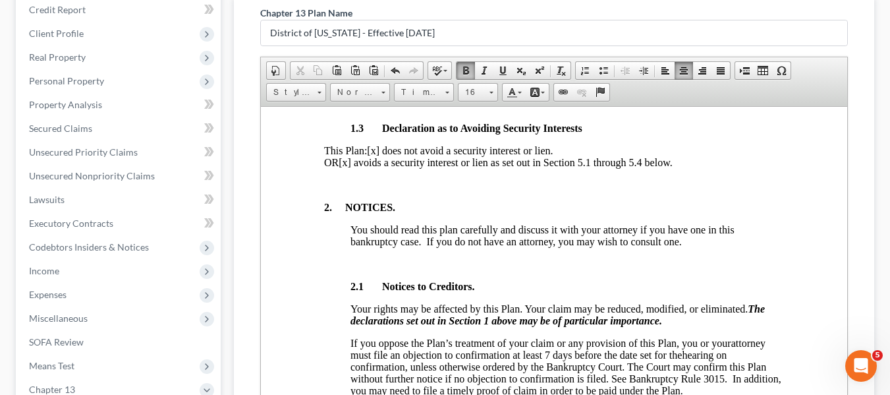
scroll to position [527, 0]
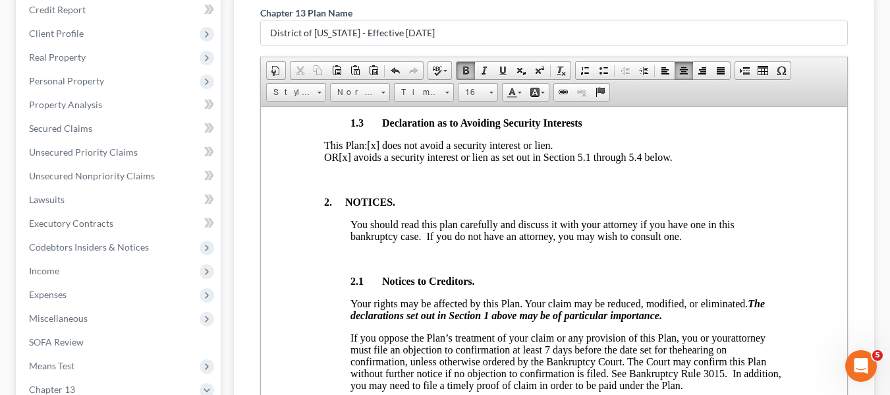
click at [386, 162] on span "[x] avoids a security interest or lien as set out in Section 5.1 through 5.4 be…" at bounding box center [505, 156] width 334 height 11
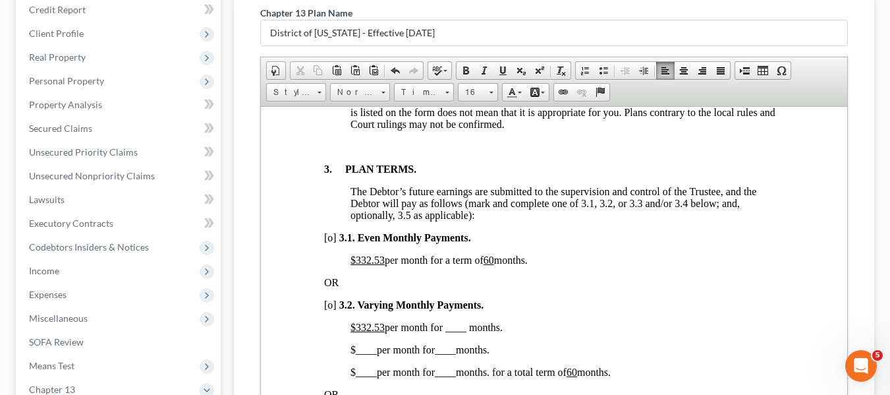
scroll to position [880, 0]
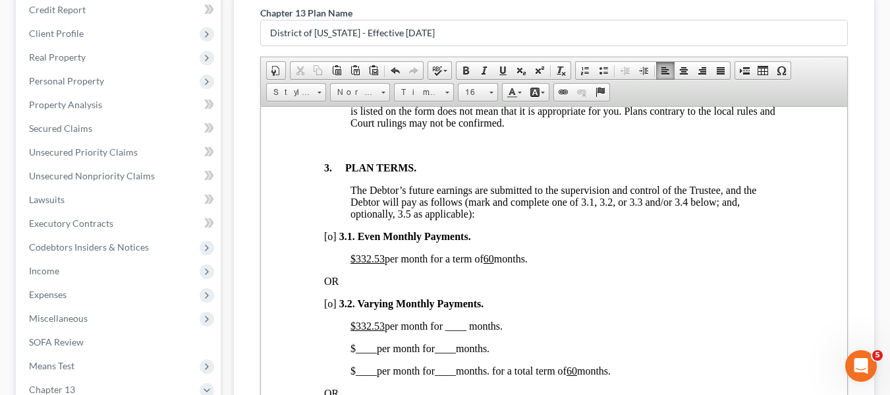
click at [355, 264] on u "$332.53" at bounding box center [367, 257] width 34 height 11
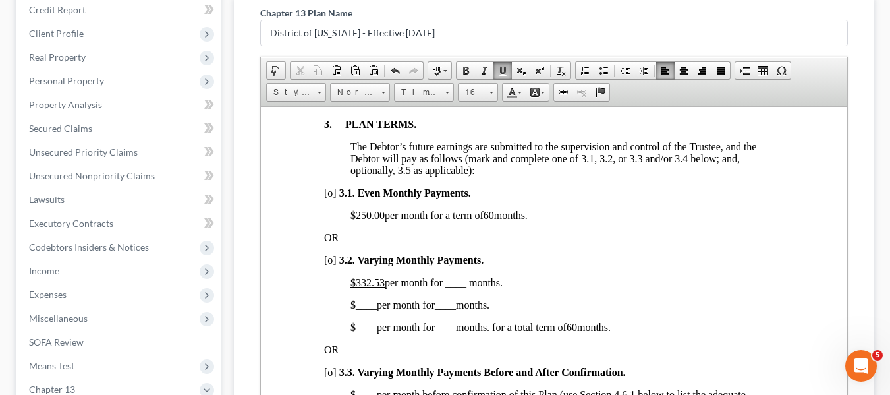
scroll to position [924, 0]
click at [328, 197] on span "[o]" at bounding box center [330, 191] width 13 height 11
click at [354, 287] on u "$332.53" at bounding box center [367, 281] width 34 height 11
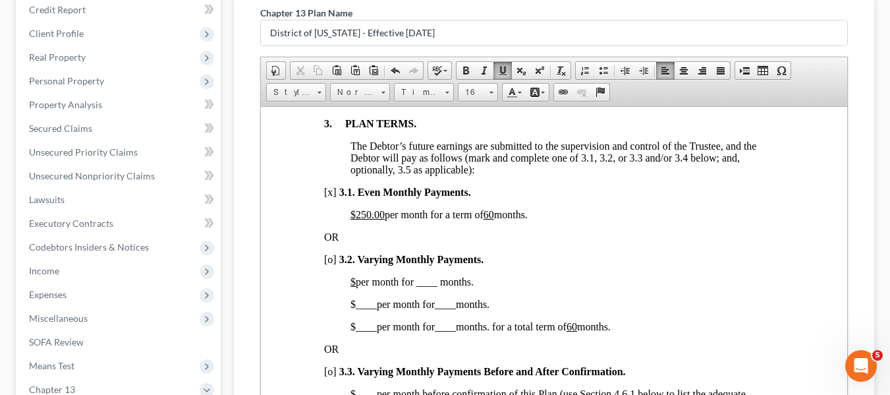
click at [576, 332] on u "60" at bounding box center [571, 325] width 11 height 11
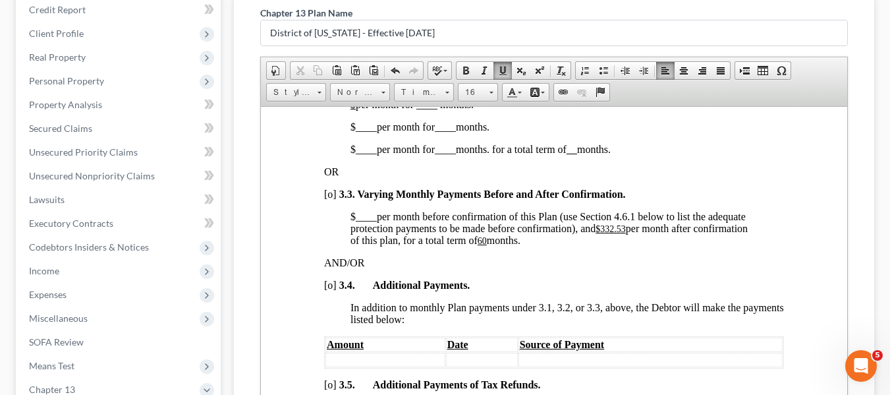
scroll to position [1106, 0]
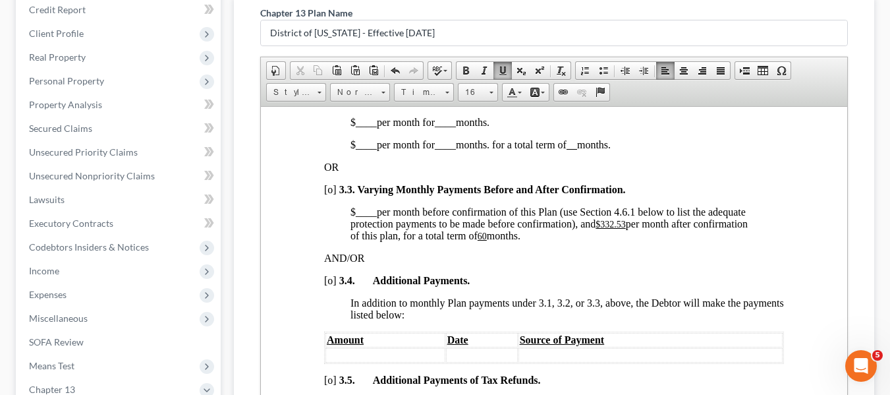
click at [602, 229] on u "$332.53" at bounding box center [610, 224] width 30 height 10
click at [434, 241] on u "60" at bounding box center [428, 236] width 9 height 10
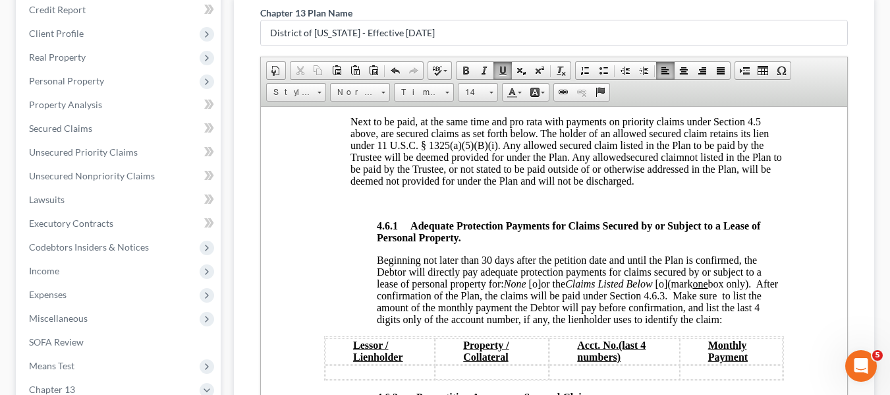
scroll to position [2098, 0]
click at [537, 288] on span "[o]" at bounding box center [535, 282] width 13 height 11
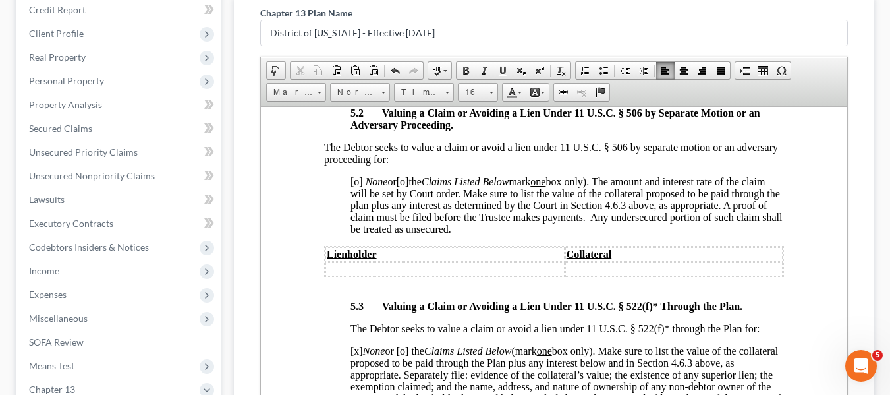
scroll to position [3868, 0]
click at [355, 185] on span "[o]" at bounding box center [356, 179] width 13 height 11
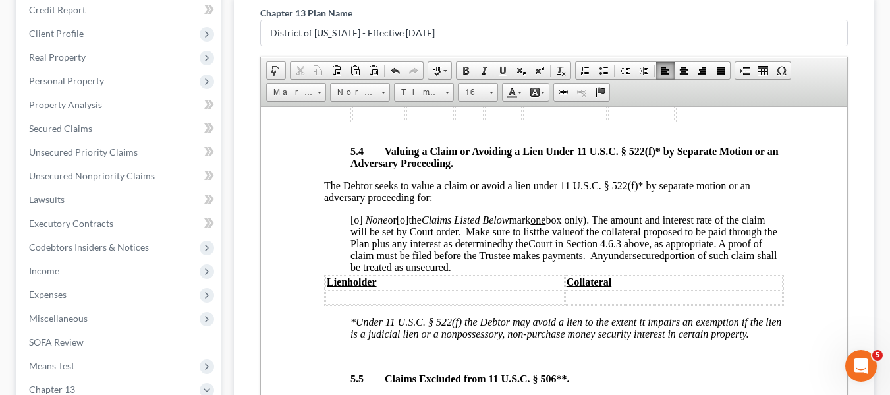
scroll to position [4230, 0]
click at [356, 224] on span "[o]" at bounding box center [356, 218] width 13 height 11
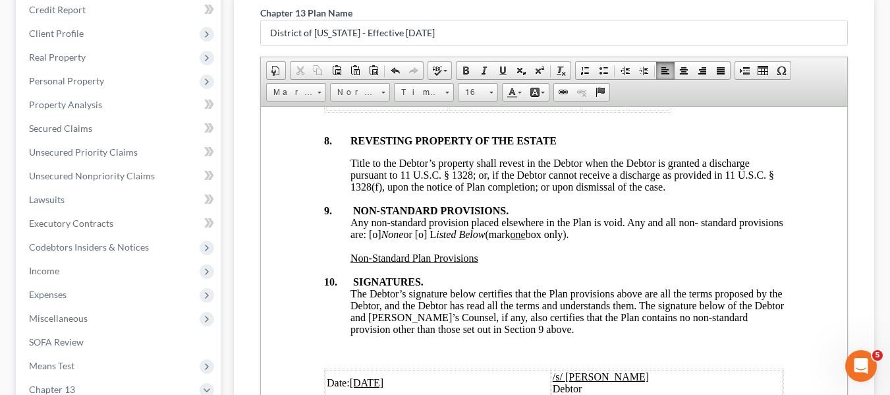
scroll to position [4982, 0]
click at [418, 238] on span "Any non-standard provision placed elsewhere in the Plan is void. Any and all no…" at bounding box center [566, 226] width 433 height 23
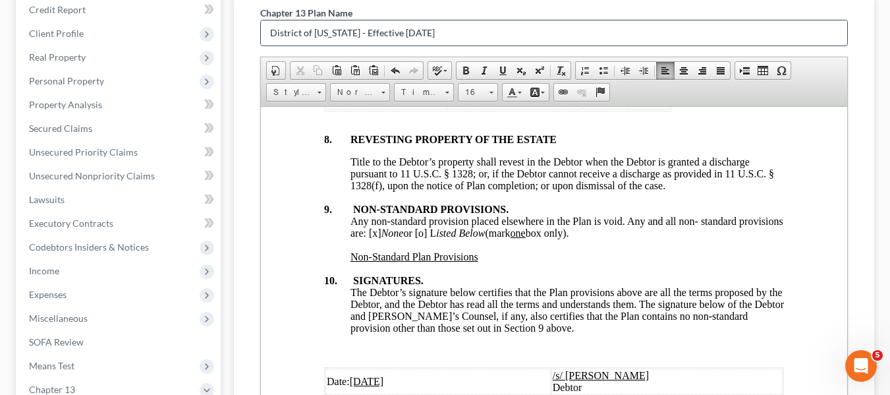
click at [443, 32] on input "District of [US_STATE] - Effective [DATE]" at bounding box center [554, 32] width 587 height 25
type input "D"
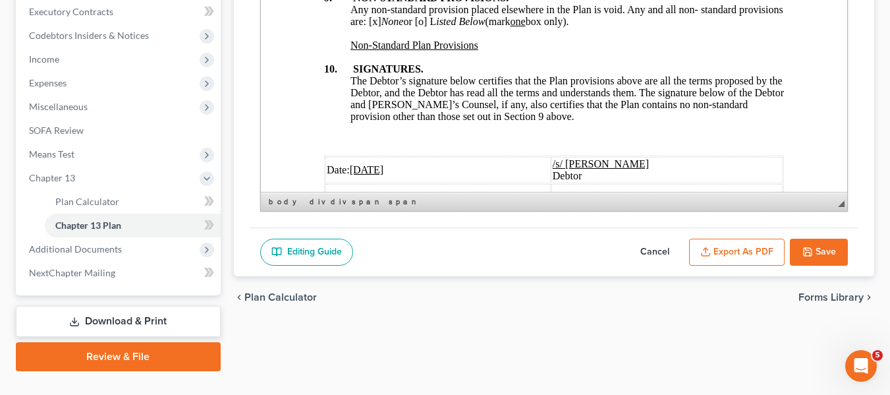
scroll to position [401, 0]
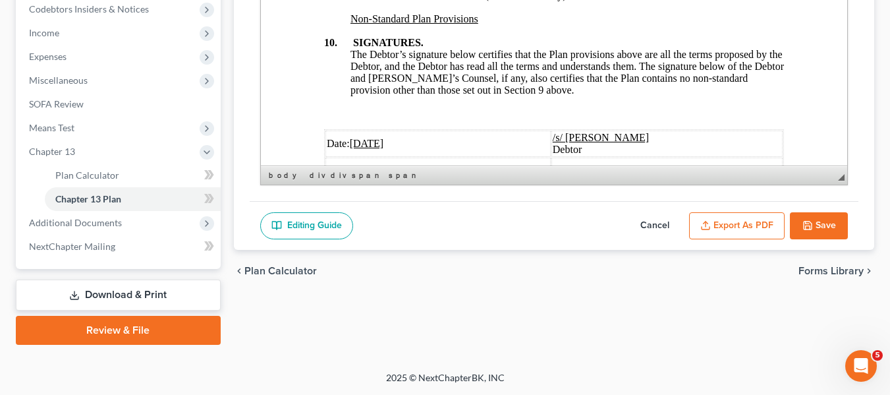
type input "original plan"
click at [737, 223] on button "Export as PDF" at bounding box center [737, 226] width 96 height 28
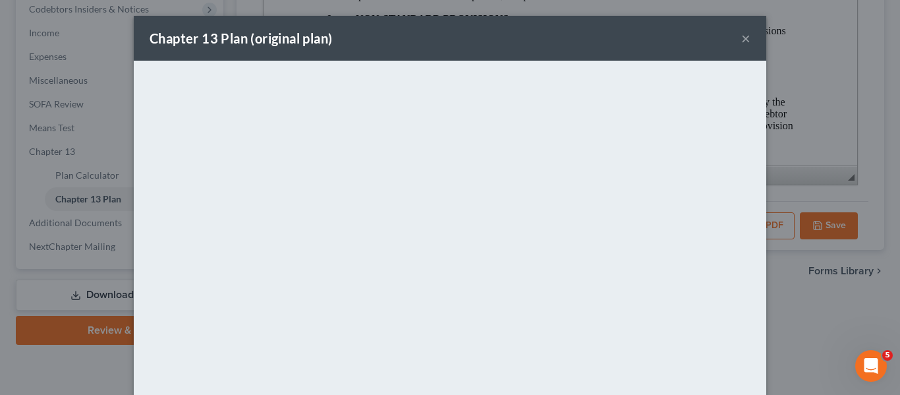
click at [414, 51] on div "Chapter 13 Plan (original plan) ×" at bounding box center [450, 38] width 633 height 45
click at [742, 39] on button "×" at bounding box center [746, 38] width 9 height 16
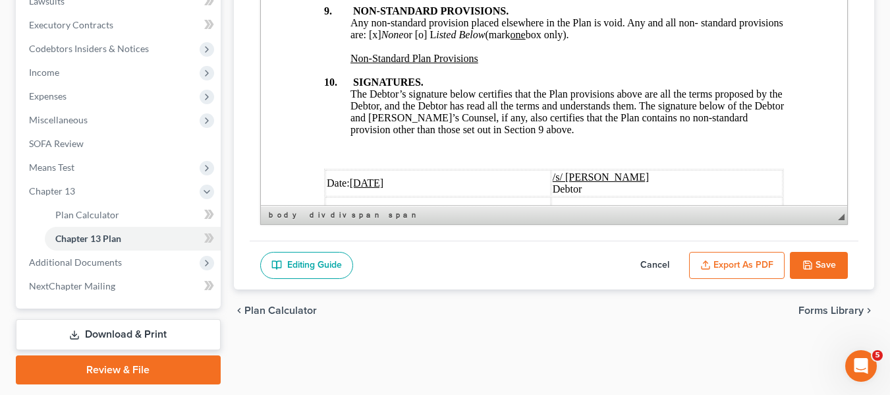
scroll to position [362, 0]
click at [816, 272] on button "Save" at bounding box center [819, 265] width 58 height 28
select select "1"
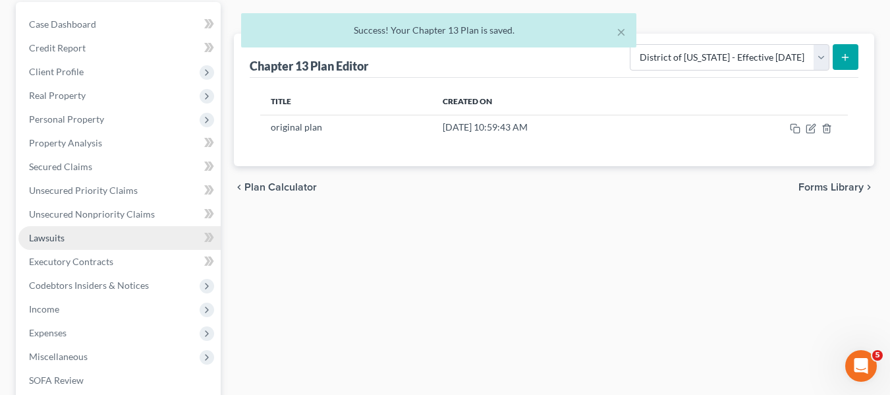
scroll to position [124, 0]
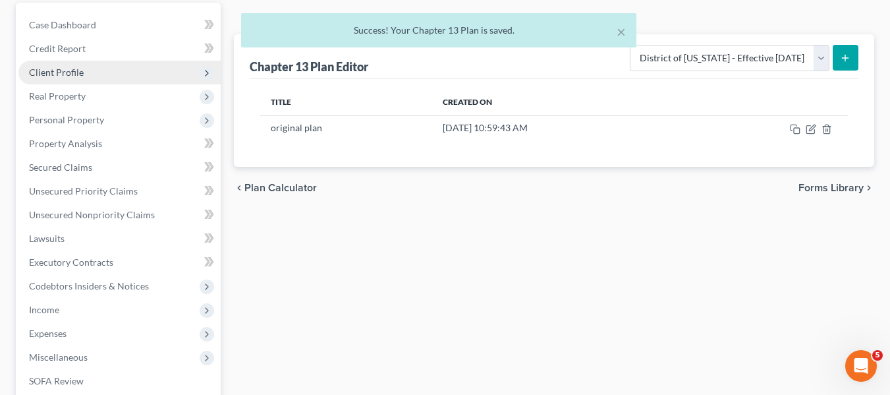
click at [63, 69] on span "Client Profile" at bounding box center [56, 72] width 55 height 11
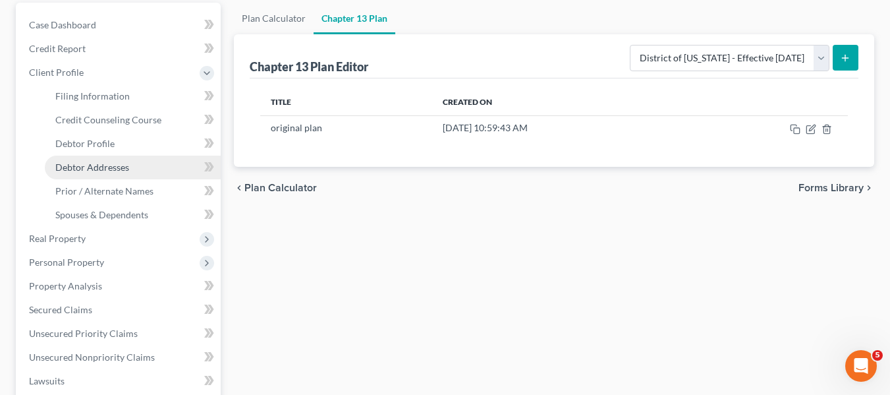
click at [92, 165] on span "Debtor Addresses" at bounding box center [92, 166] width 74 height 11
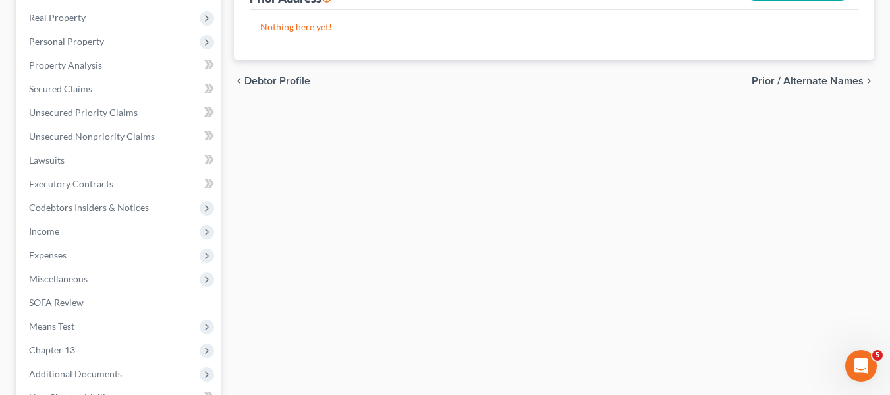
scroll to position [496, 0]
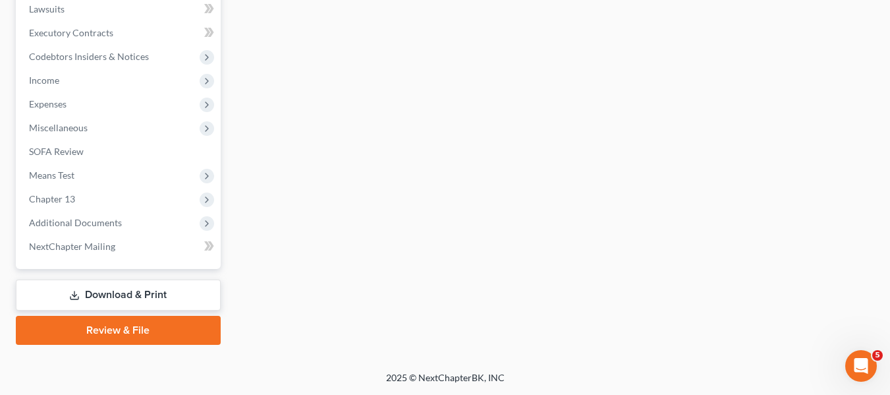
click at [105, 288] on link "Download & Print" at bounding box center [118, 294] width 205 height 31
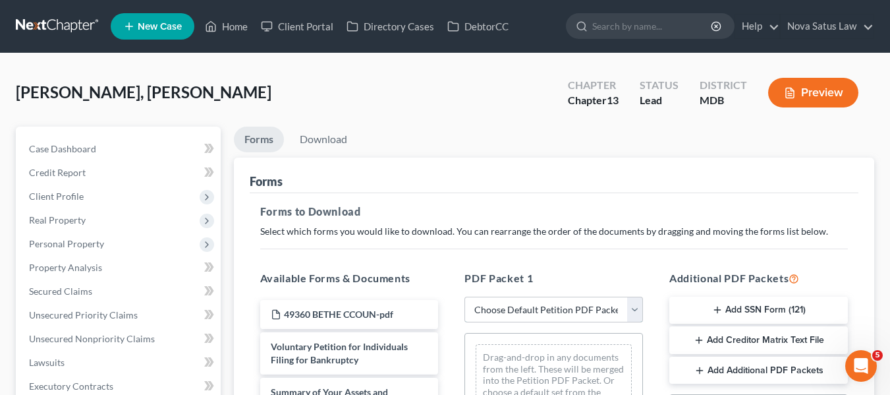
click at [529, 306] on select "Choose Default Petition PDF Packet Complete Bankruptcy Petition (all forms and …" at bounding box center [554, 310] width 179 height 26
select select "0"
click at [465, 297] on select "Choose Default Petition PDF Packet Complete Bankruptcy Petition (all forms and …" at bounding box center [554, 310] width 179 height 26
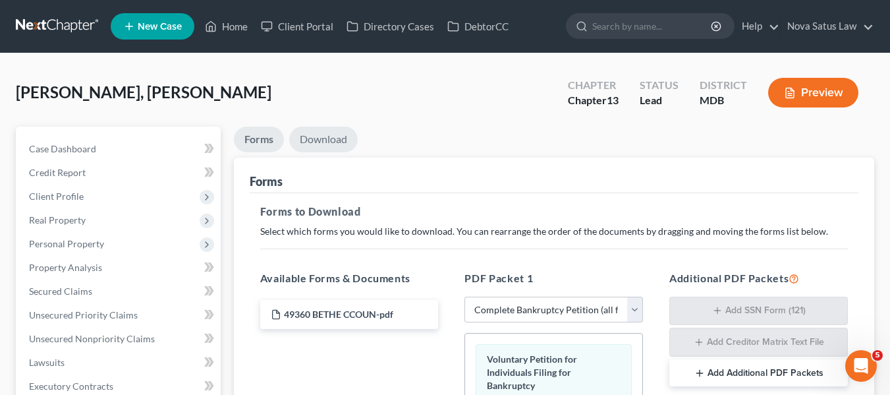
click at [330, 140] on link "Download" at bounding box center [323, 140] width 69 height 26
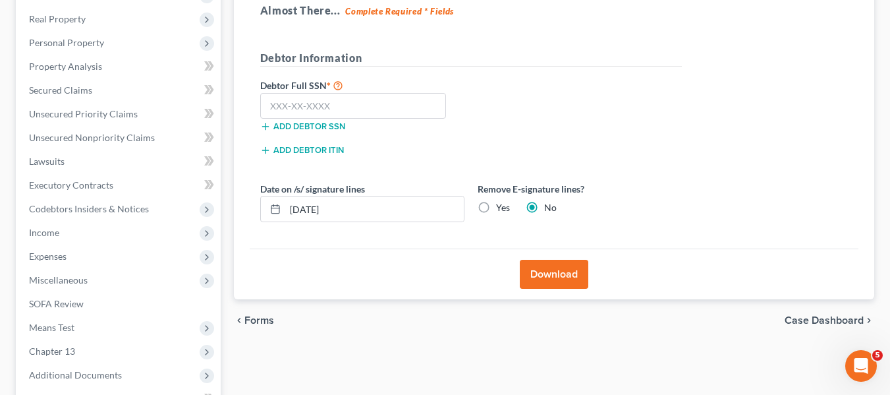
scroll to position [202, 0]
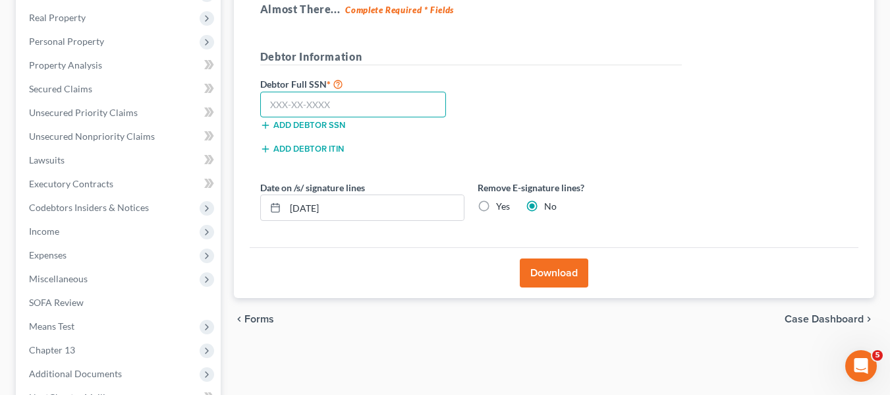
click at [285, 107] on input "text" at bounding box center [353, 105] width 187 height 26
type input "218-02-7418"
click at [539, 264] on button "Download" at bounding box center [554, 272] width 69 height 29
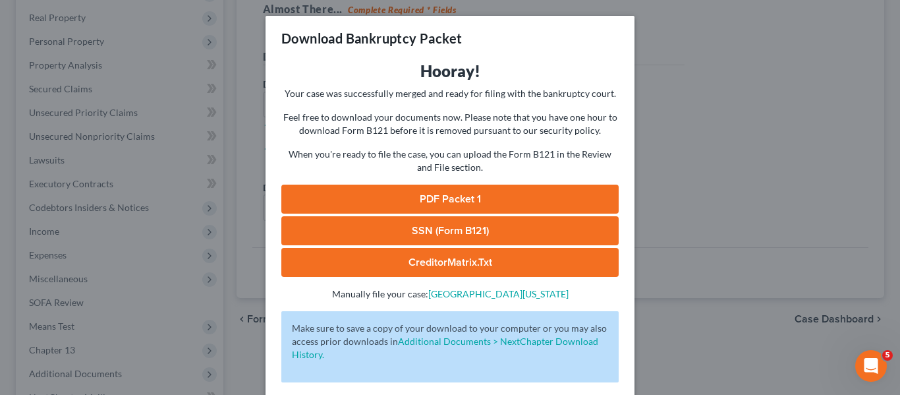
click at [463, 194] on link "PDF Packet 1" at bounding box center [449, 199] width 337 height 29
click at [731, 120] on div "Download Bankruptcy Packet Hooray! Your case was successfully merged and ready …" at bounding box center [450, 197] width 900 height 395
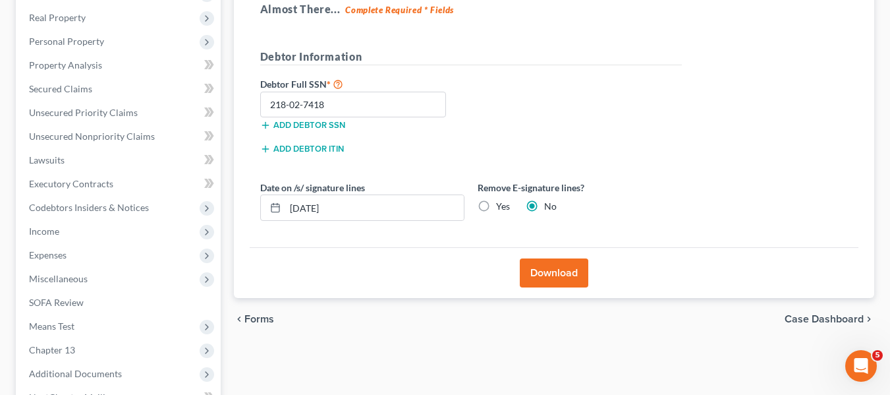
scroll to position [353, 0]
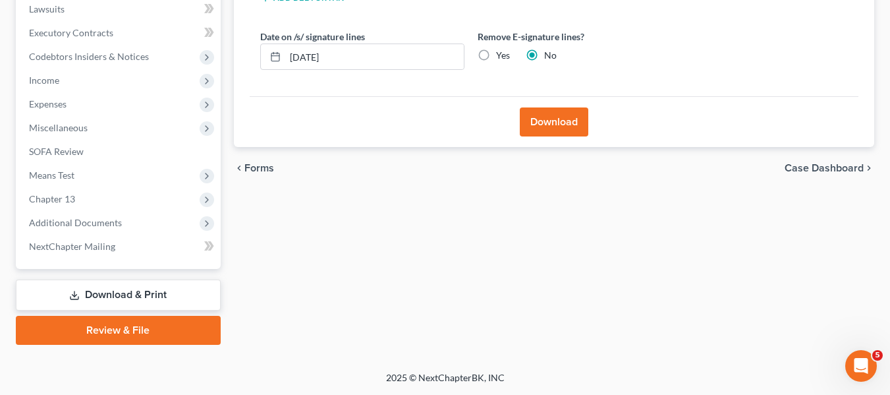
click at [111, 337] on link "Review & File" at bounding box center [118, 330] width 205 height 29
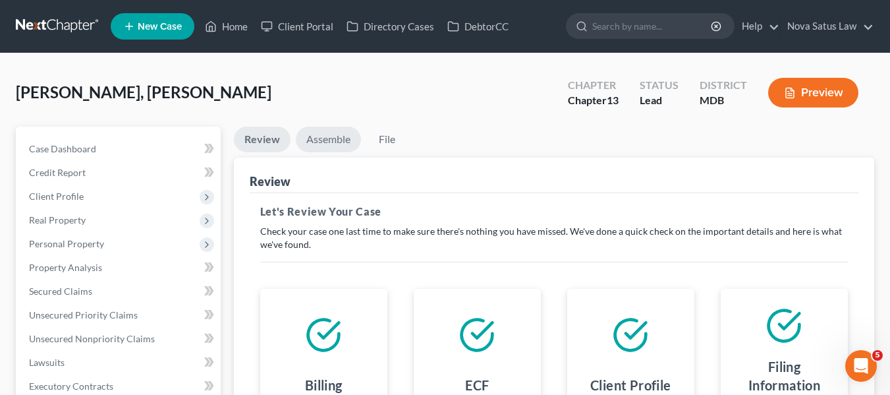
click at [316, 136] on link "Assemble" at bounding box center [328, 140] width 65 height 26
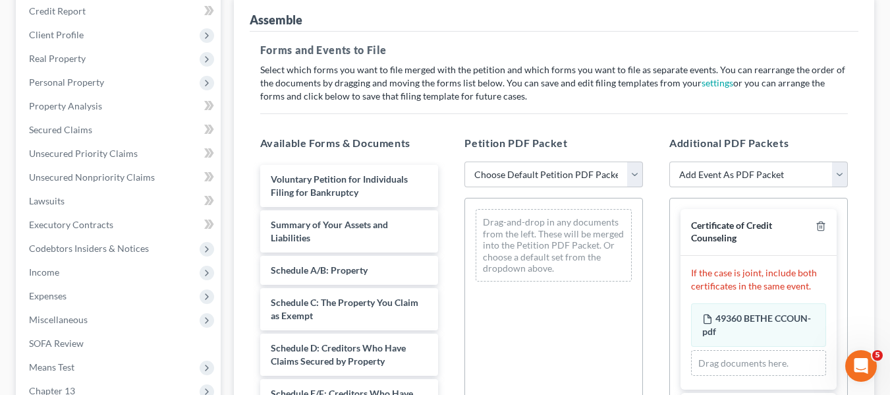
scroll to position [164, 0]
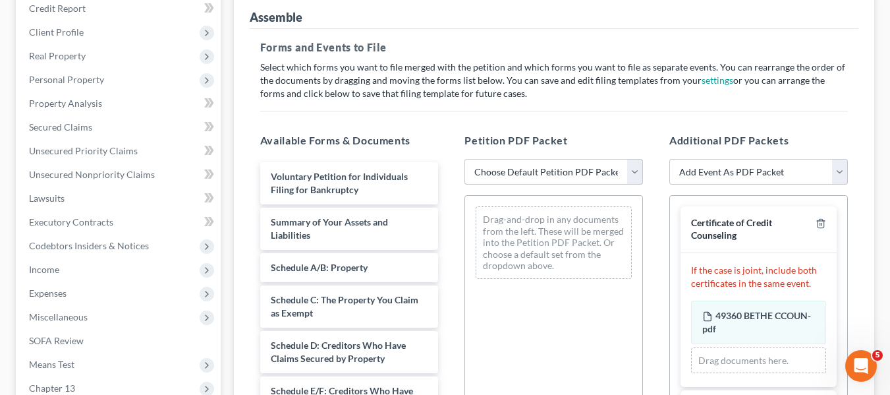
click at [564, 175] on select "Choose Default Petition PDF Packet Emergency Filing (Voluntary Petition and Cre…" at bounding box center [554, 172] width 179 height 26
select select "1"
click at [465, 159] on select "Choose Default Petition PDF Packet Emergency Filing (Voluntary Petition and Cre…" at bounding box center [554, 172] width 179 height 26
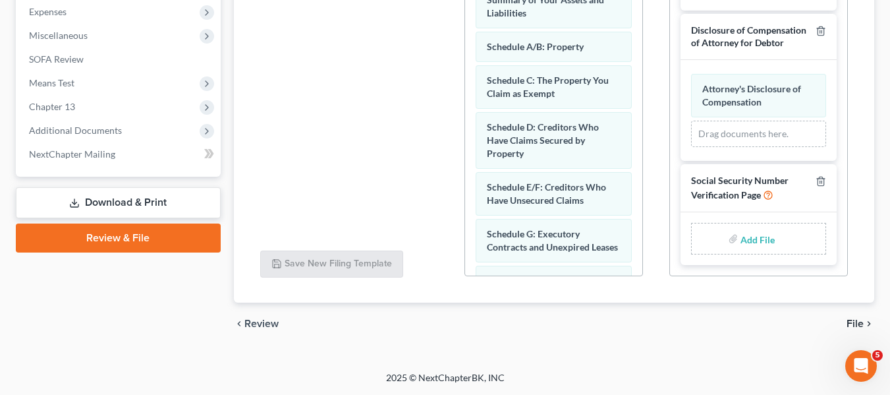
scroll to position [270, 0]
click at [747, 237] on input "file" at bounding box center [757, 239] width 32 height 24
type input "C:\fakepath\SSN.pdf"
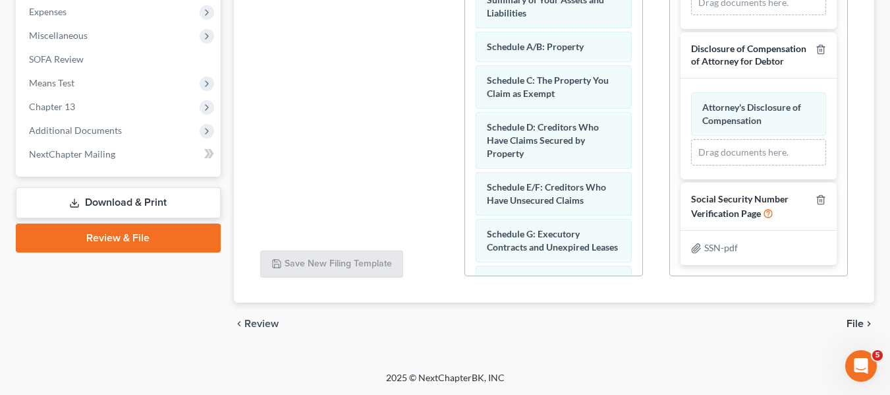
scroll to position [100, 0]
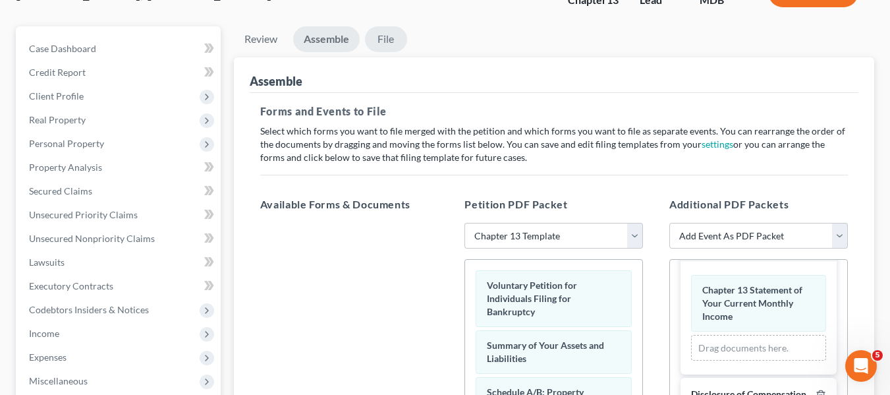
click at [393, 38] on link "File" at bounding box center [386, 39] width 42 height 26
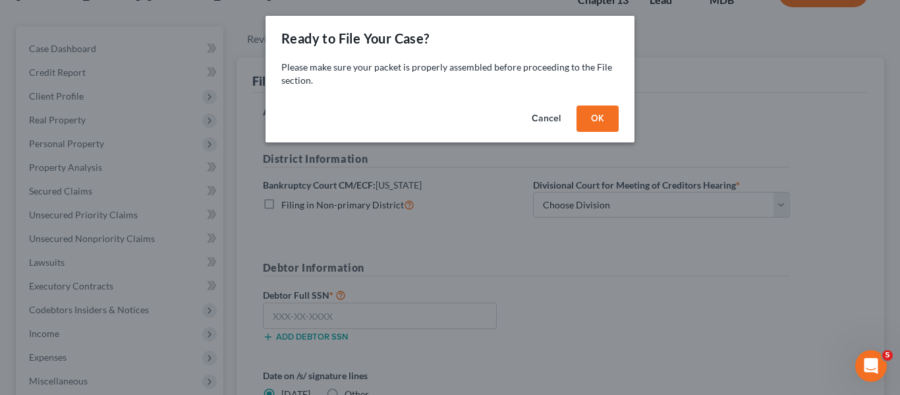
click at [603, 121] on button "OK" at bounding box center [598, 118] width 42 height 26
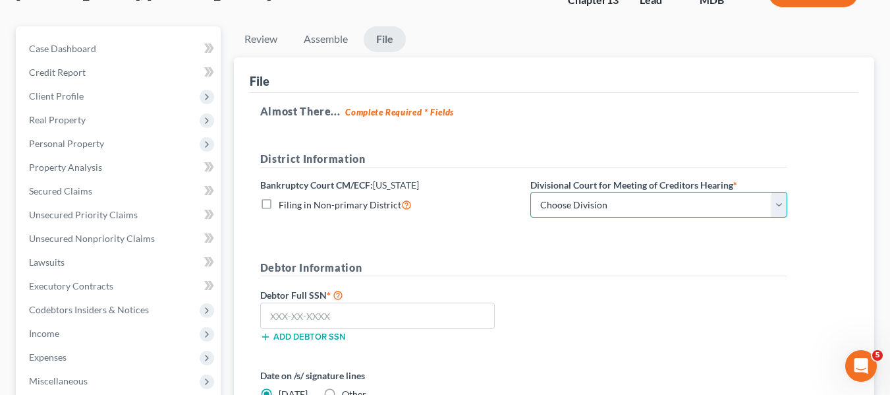
click at [620, 208] on select "Choose Division Baltimore Greenbelt" at bounding box center [659, 205] width 257 height 26
select select "0"
click at [531, 192] on select "Choose Division Baltimore Greenbelt" at bounding box center [659, 205] width 257 height 26
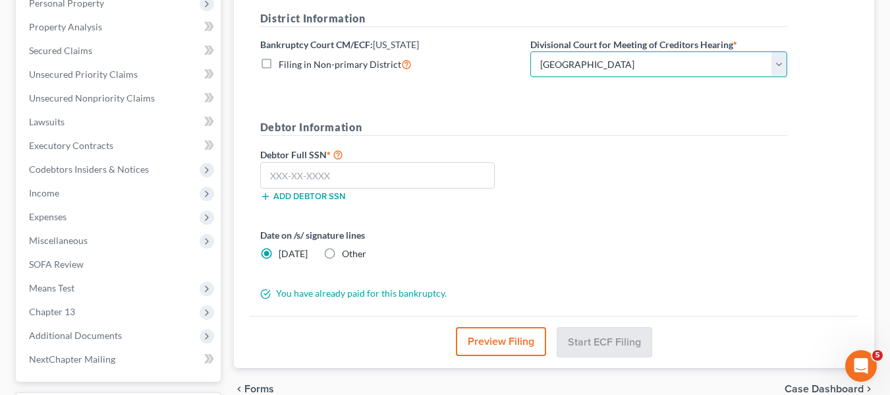
scroll to position [241, 0]
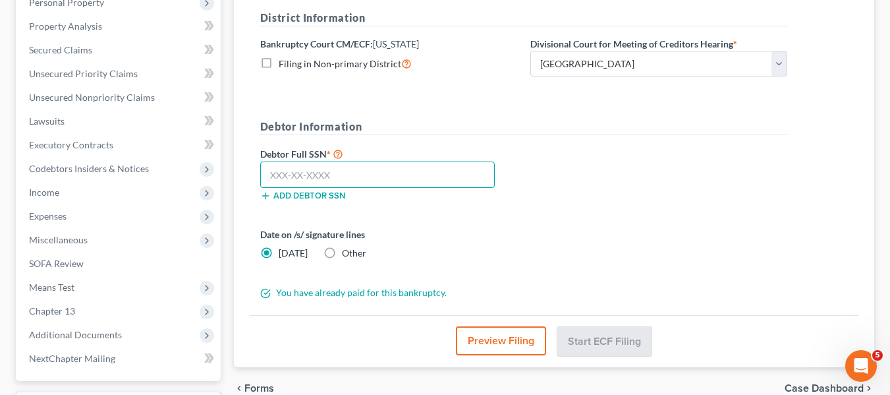
click at [277, 178] on input "text" at bounding box center [377, 174] width 235 height 26
type input "218-02-7418"
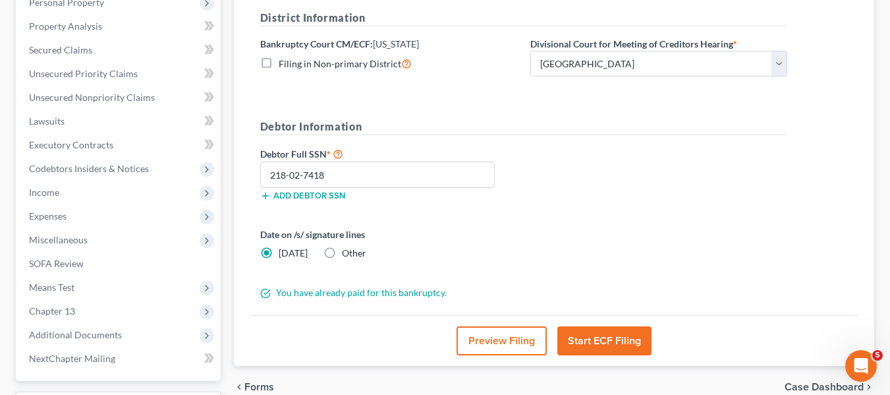
click at [589, 334] on button "Start ECF Filing" at bounding box center [605, 340] width 94 height 29
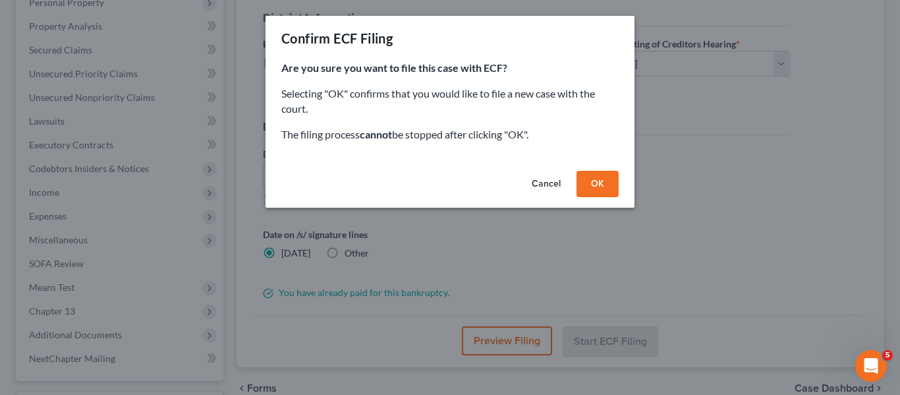
click at [594, 189] on button "OK" at bounding box center [598, 184] width 42 height 26
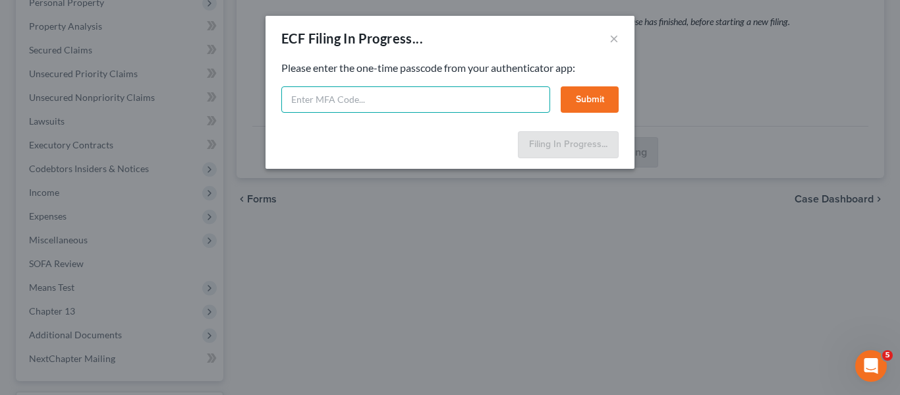
click at [371, 101] on input "text" at bounding box center [415, 99] width 269 height 26
type input "479413"
click at [573, 104] on button "Submit" at bounding box center [590, 99] width 58 height 26
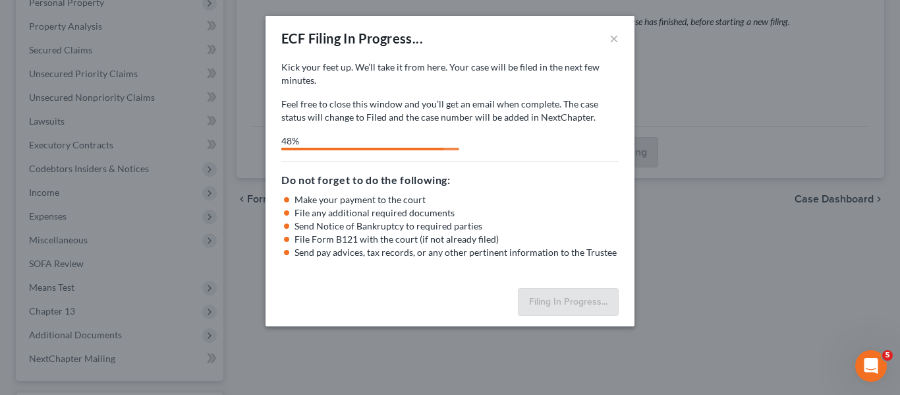
select select "0"
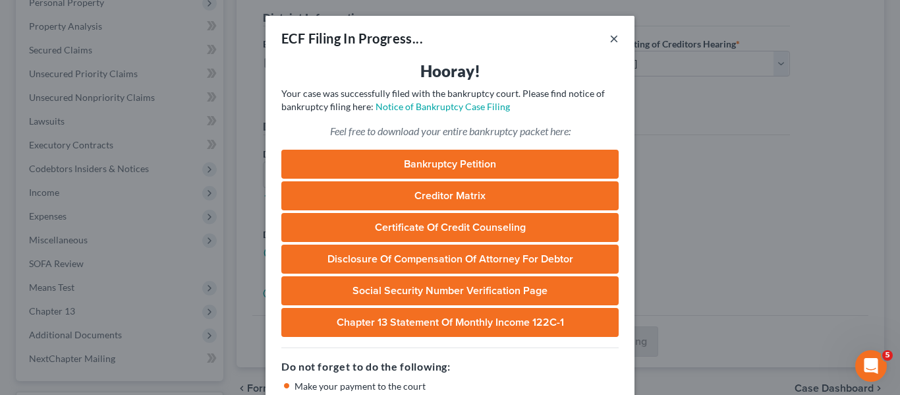
click at [612, 42] on button "×" at bounding box center [614, 38] width 9 height 16
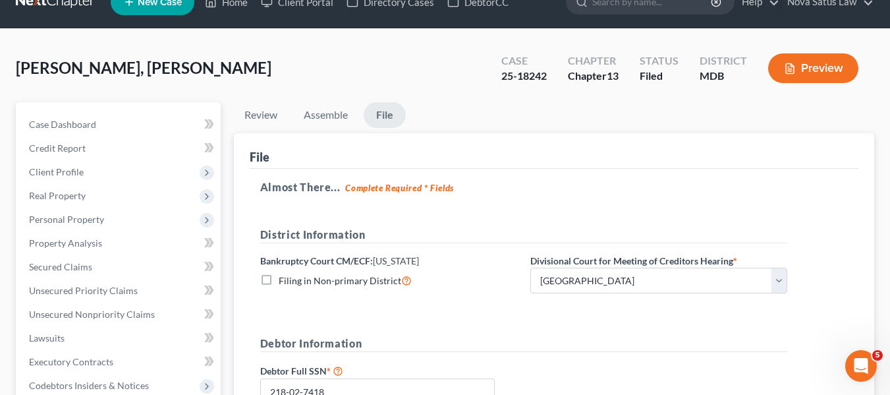
scroll to position [0, 0]
